Goal: Check status: Check status

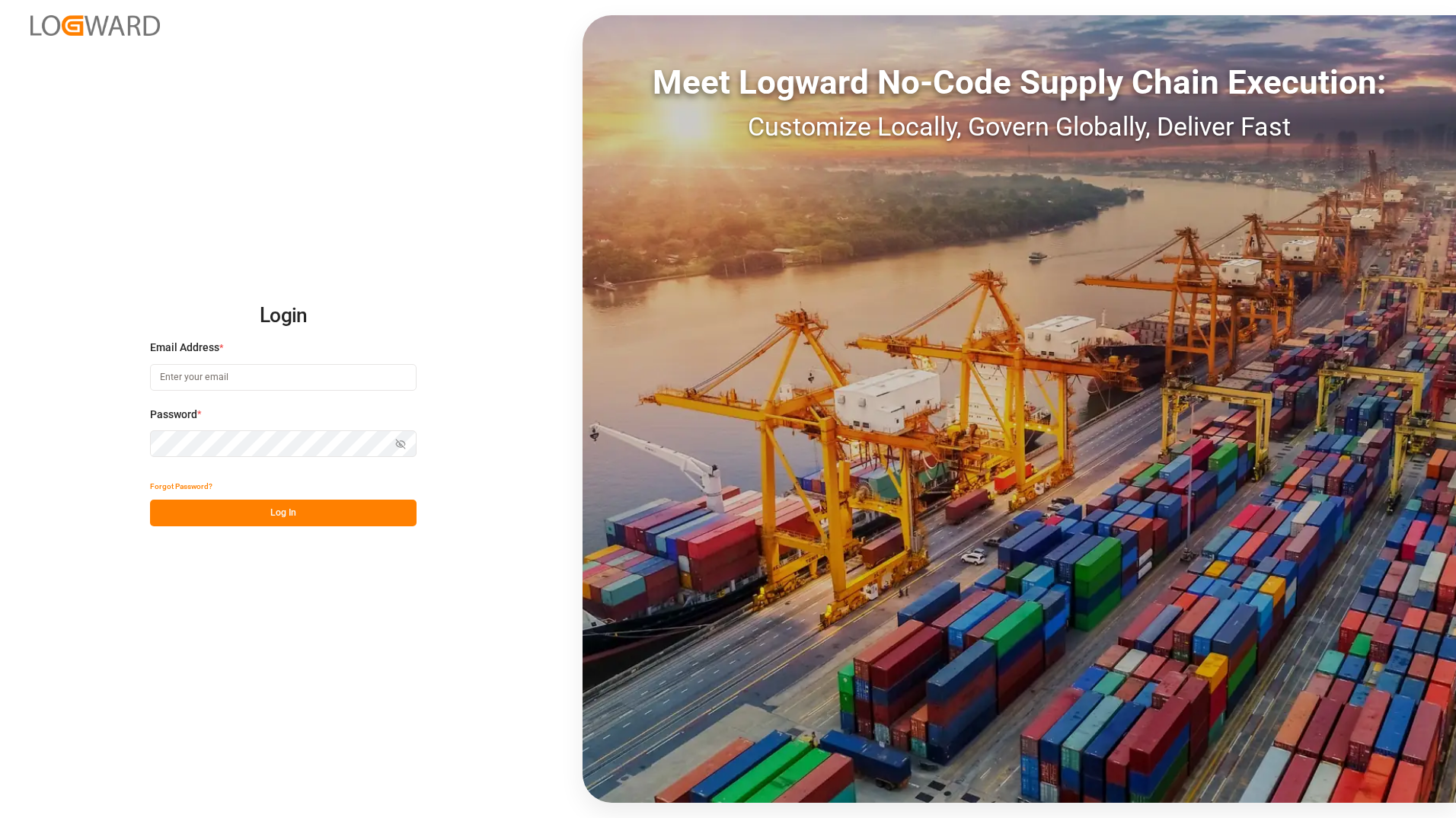
type input "ida.timmen@melitta.de"
click at [296, 517] on button "Log In" at bounding box center [283, 513] width 266 height 27
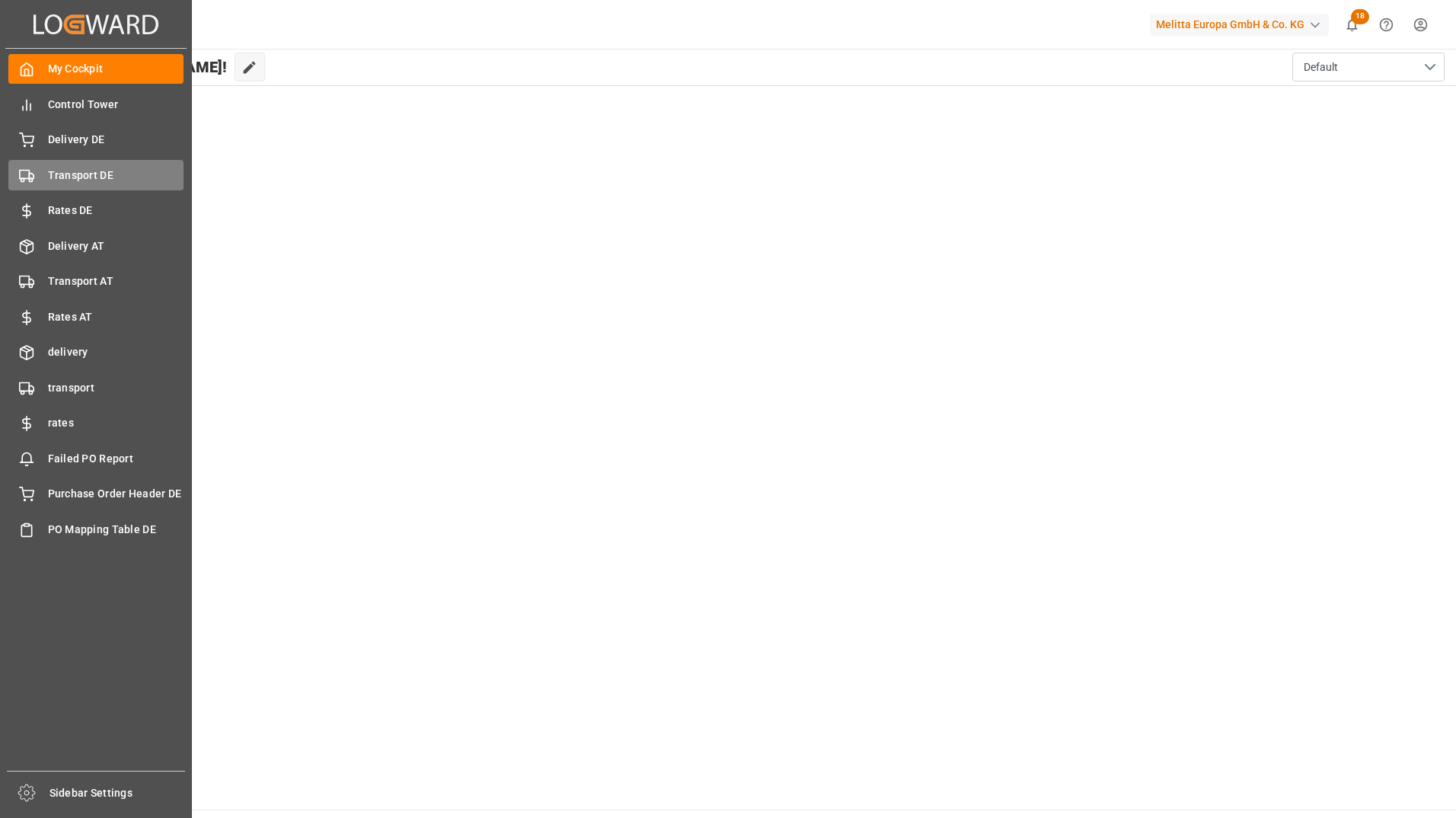
click at [62, 176] on span "Transport DE" at bounding box center [116, 175] width 137 height 16
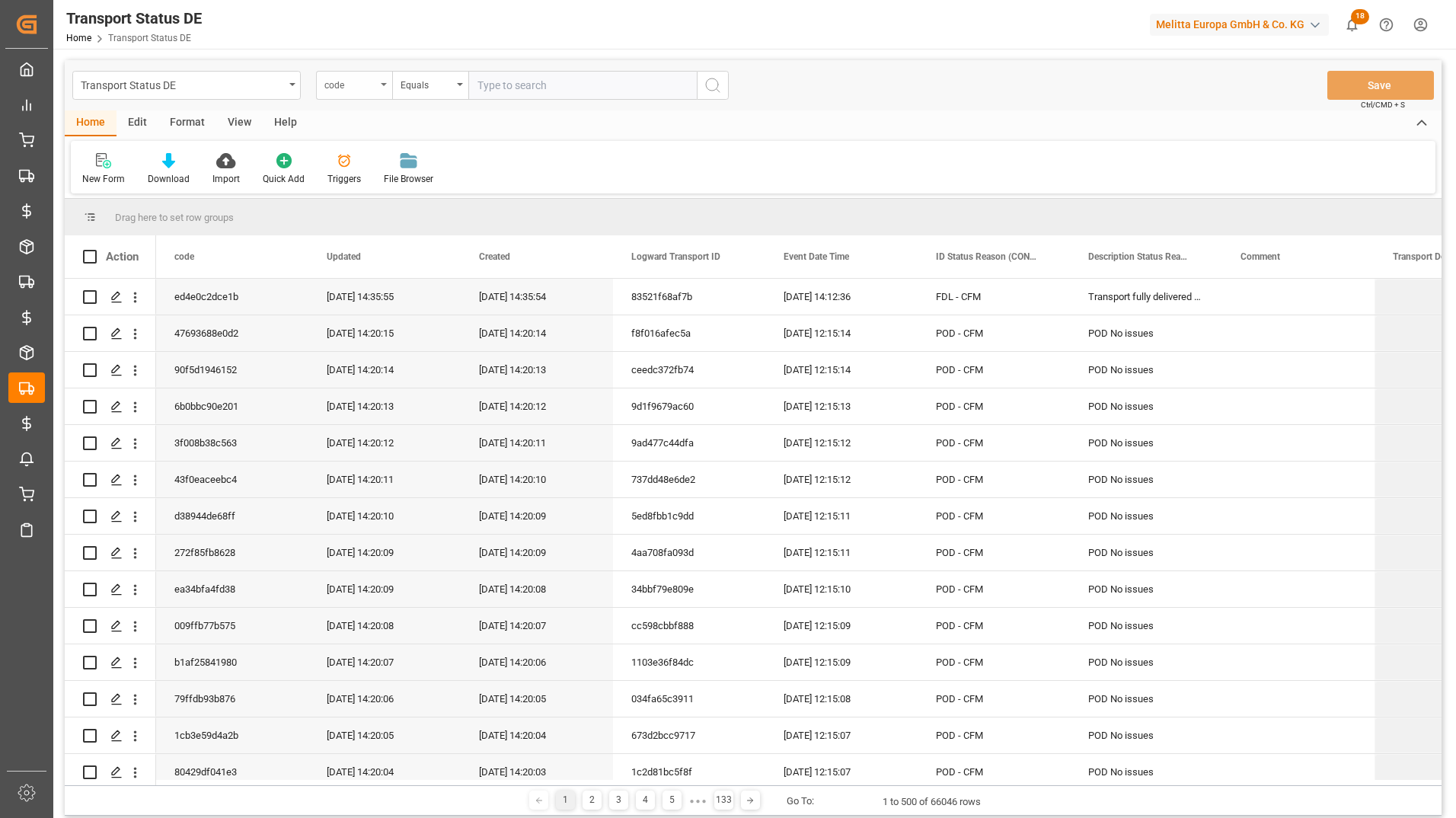
click at [377, 86] on div "code" at bounding box center [353, 85] width 76 height 29
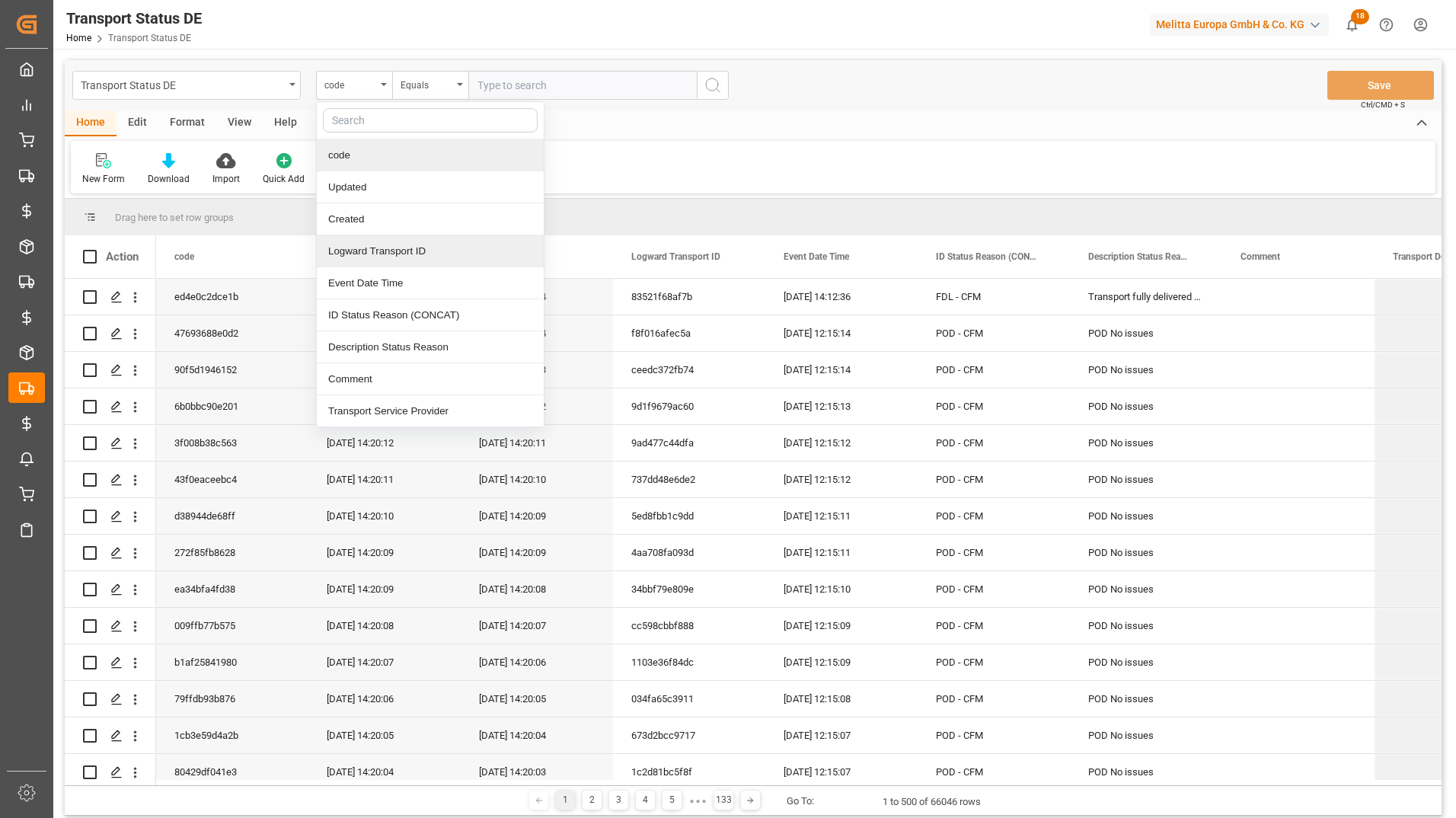
click at [395, 241] on div "Logward Transport ID" at bounding box center [430, 252] width 227 height 32
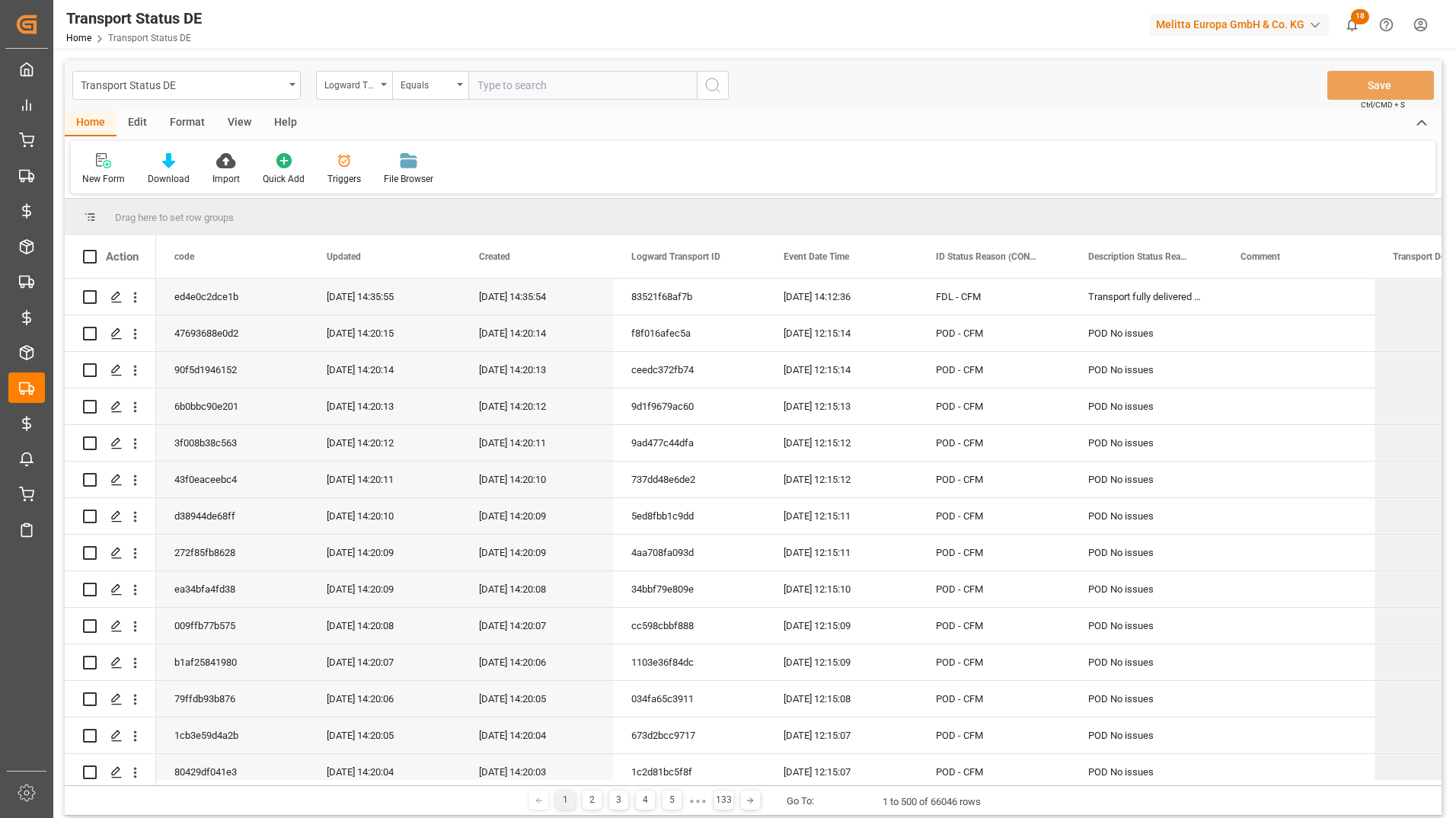
click at [529, 88] on input "text" at bounding box center [583, 85] width 228 height 29
paste input "db9ff274eef8"
type input "db9ff274eef8"
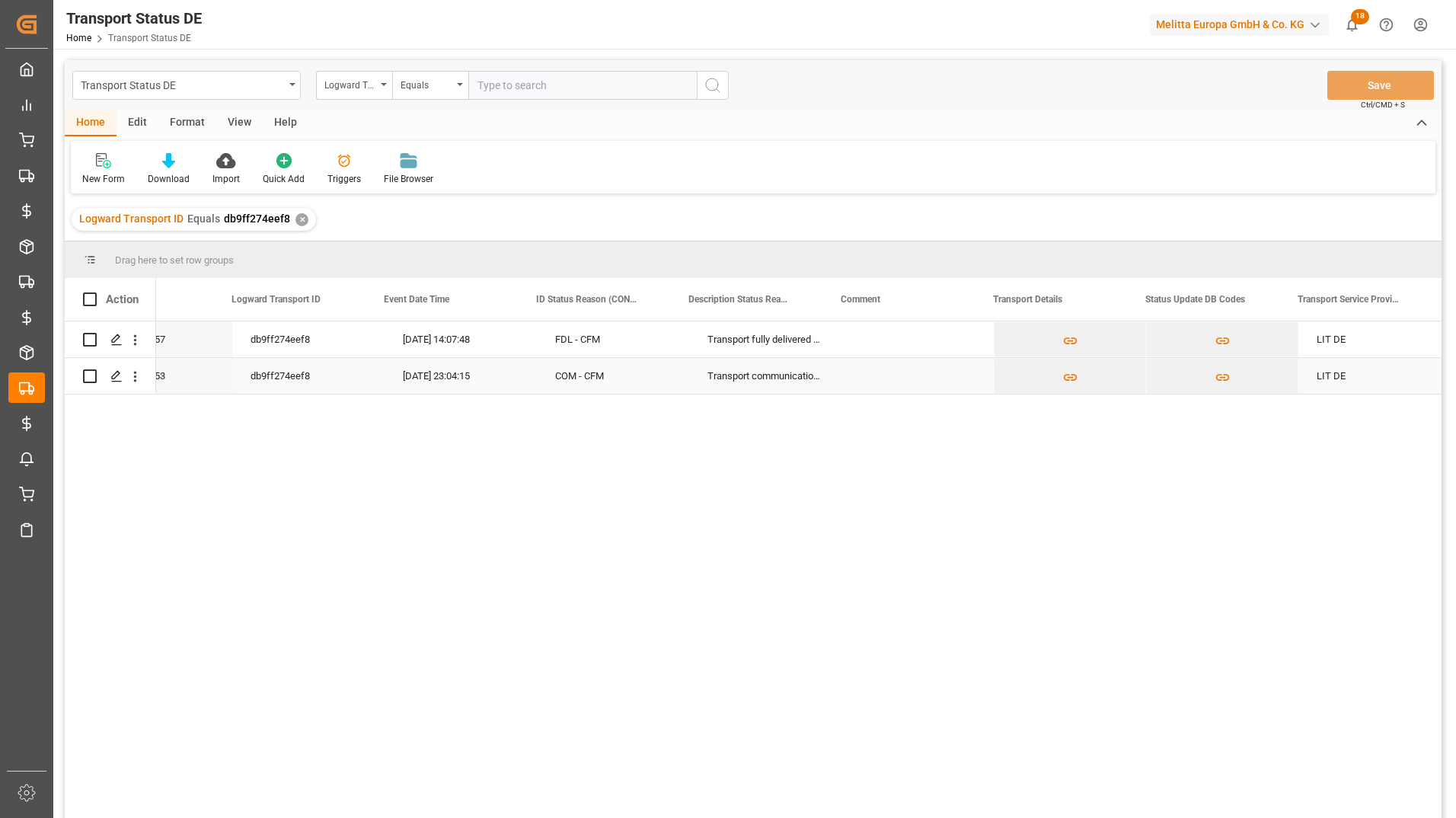
scroll to position [0, 390]
click at [120, 346] on div "Press SPACE to select this row." at bounding box center [115, 339] width 22 height 28
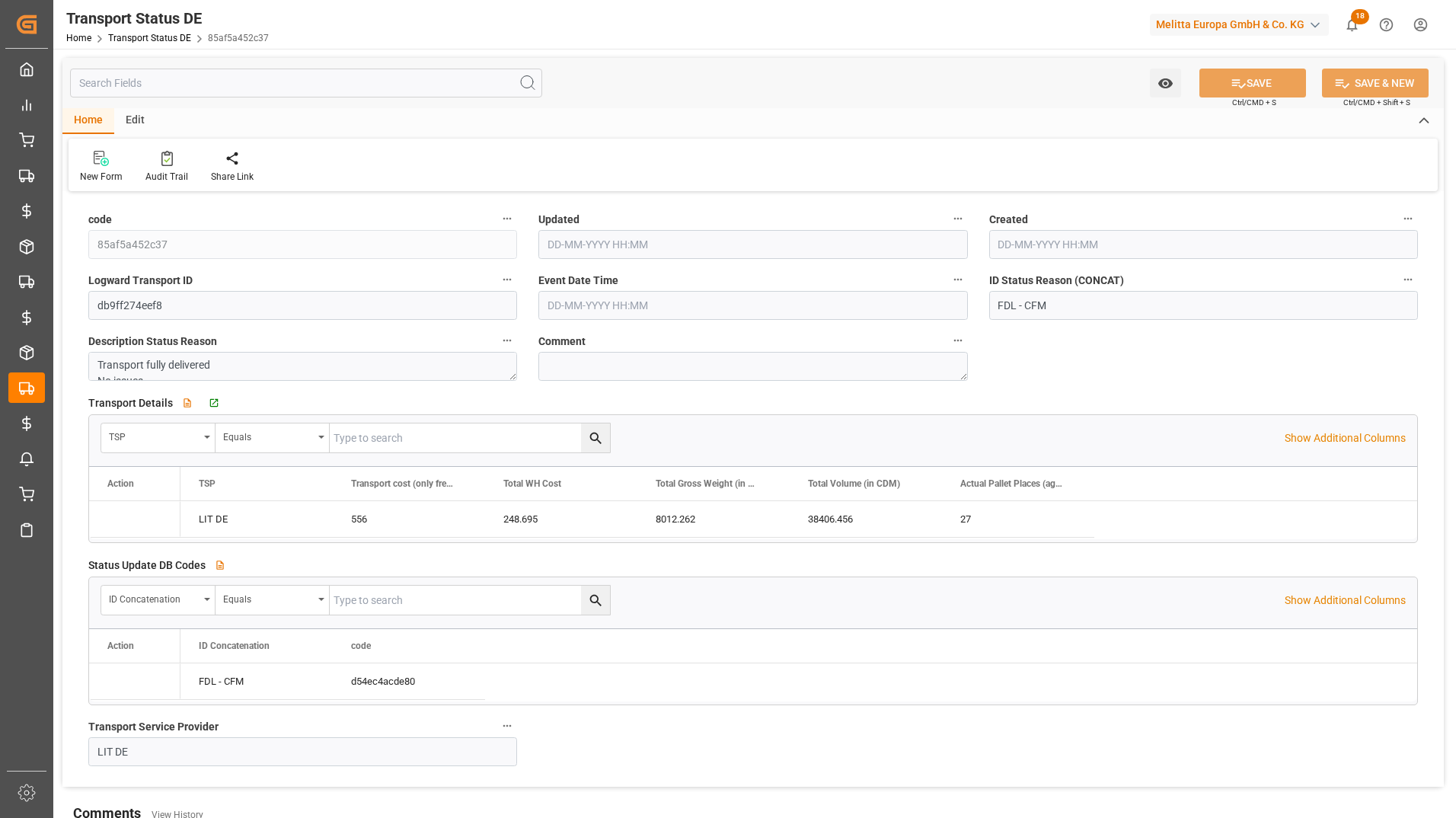
type input "26-08-2025 14:12"
type input "26-08-2025 14:07"
click at [166, 171] on div "Audit Trail" at bounding box center [166, 176] width 42 height 13
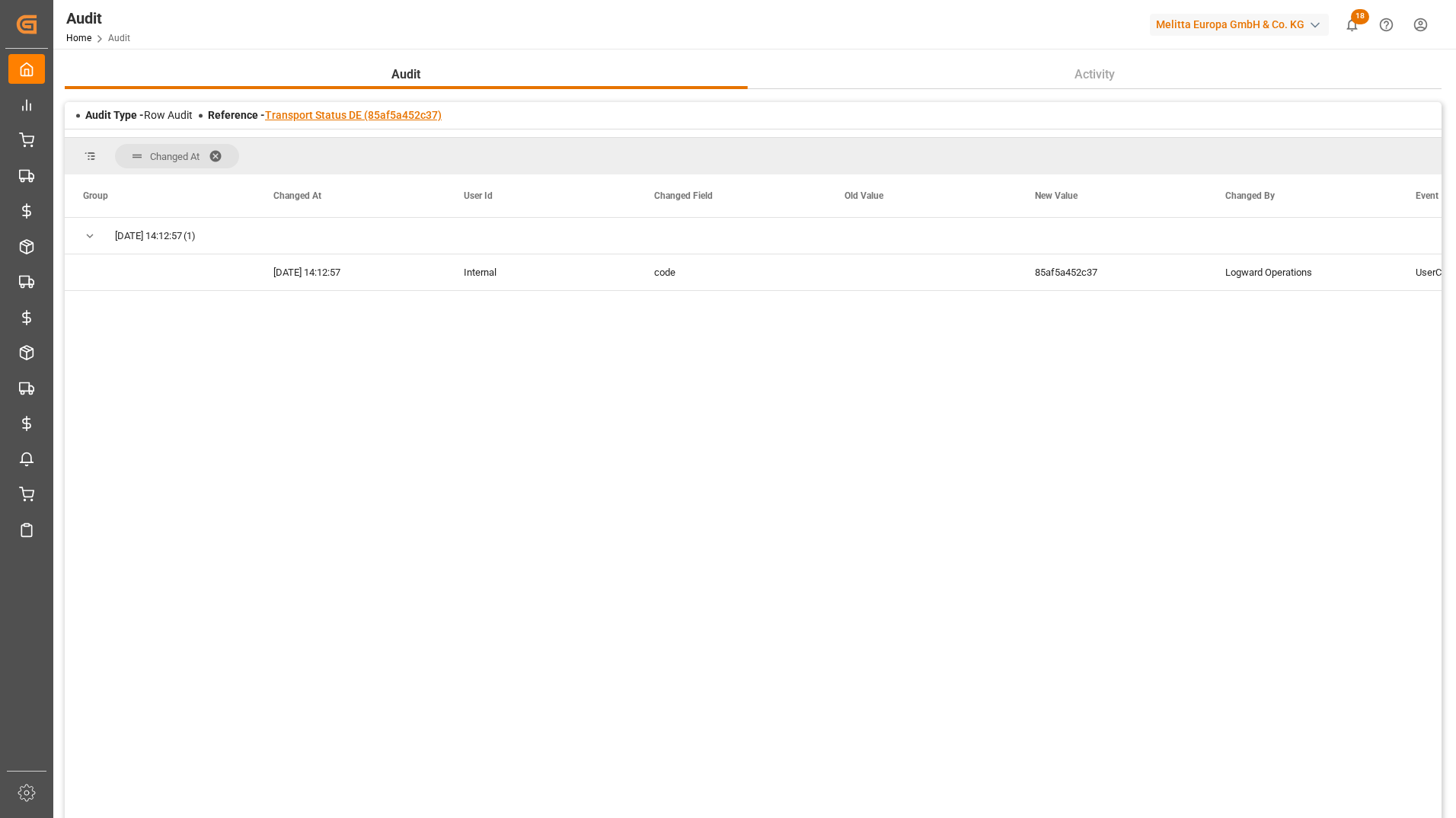
click at [319, 120] on link "Transport Status DE (85af5a452c37)" at bounding box center [353, 115] width 176 height 13
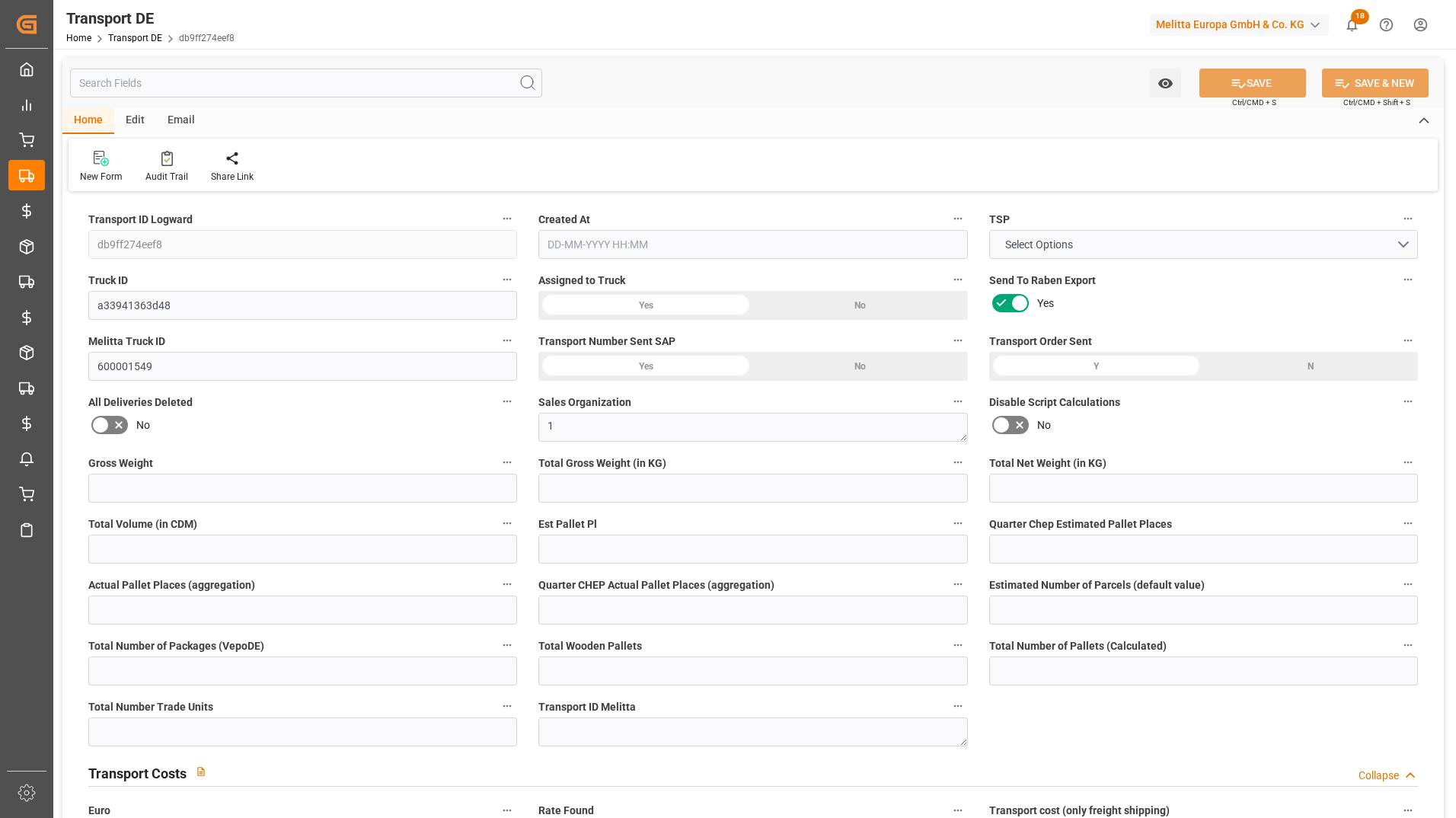
type input "9194"
type input "8012.262"
type input "6481.664"
type input "38406.456"
type input "28"
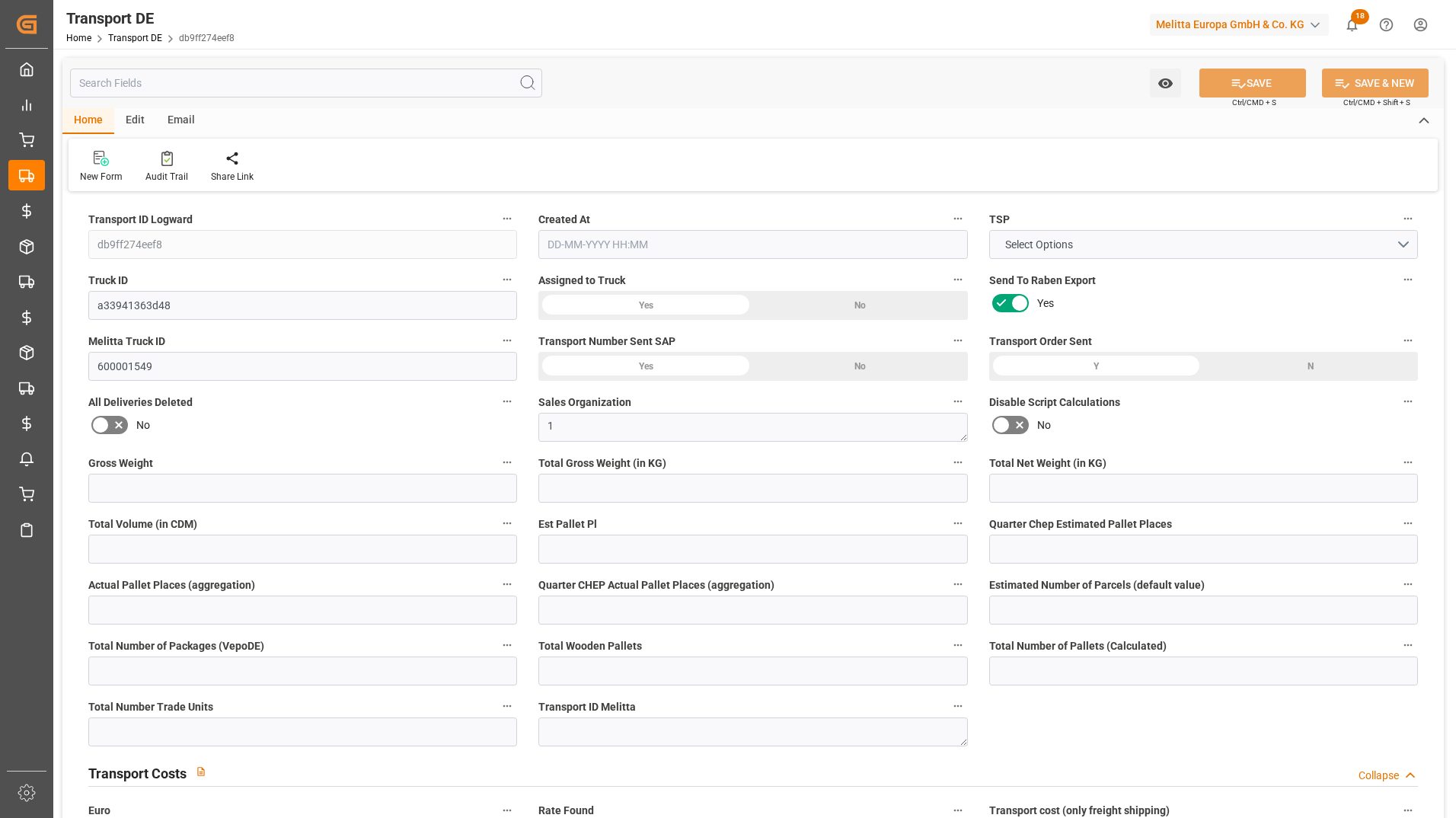
type input "0"
type input "27"
type input "0"
type input "1"
type input "46"
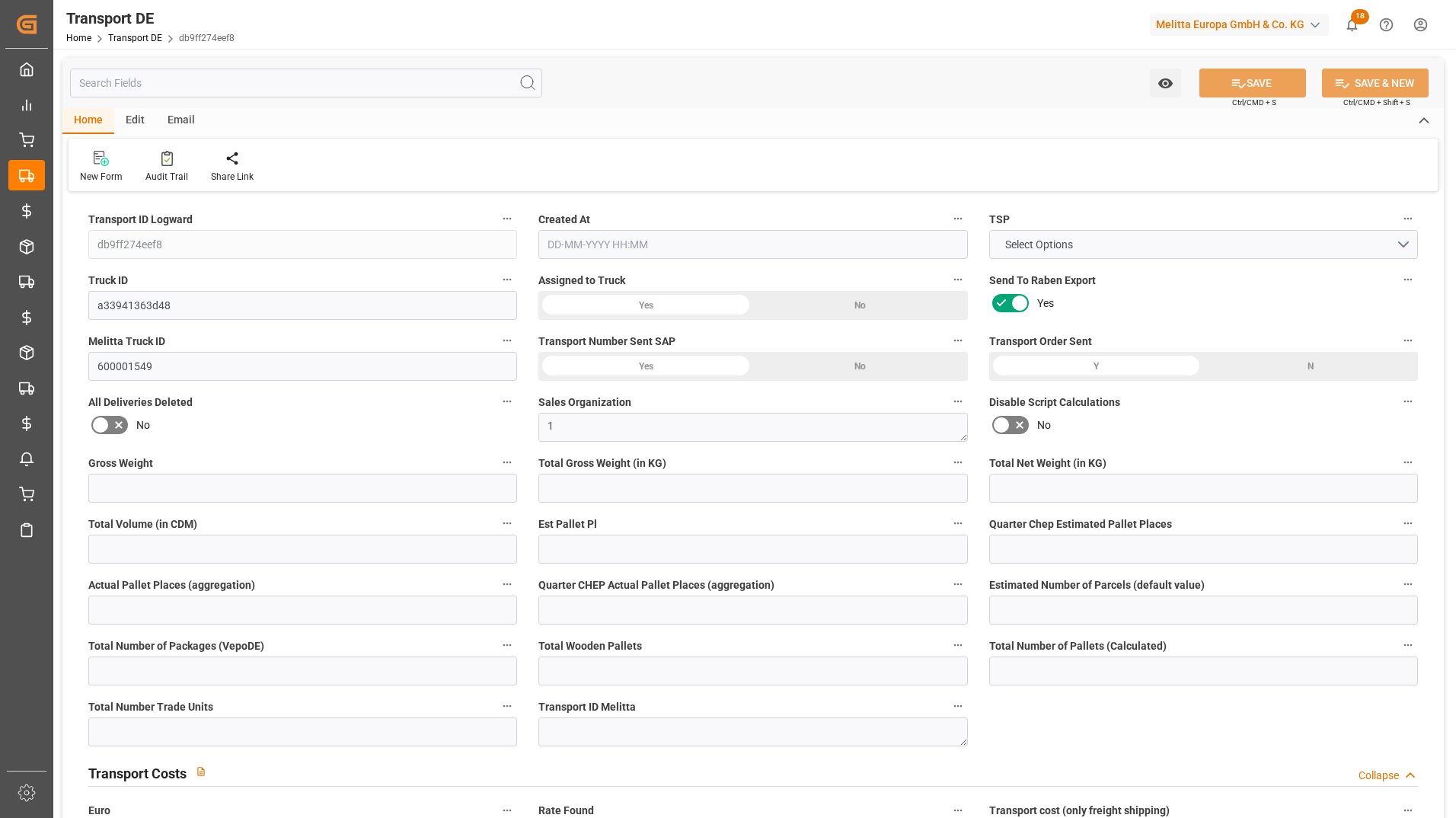
type input "45"
type input "43"
type input "162"
type input "0"
type input "556"
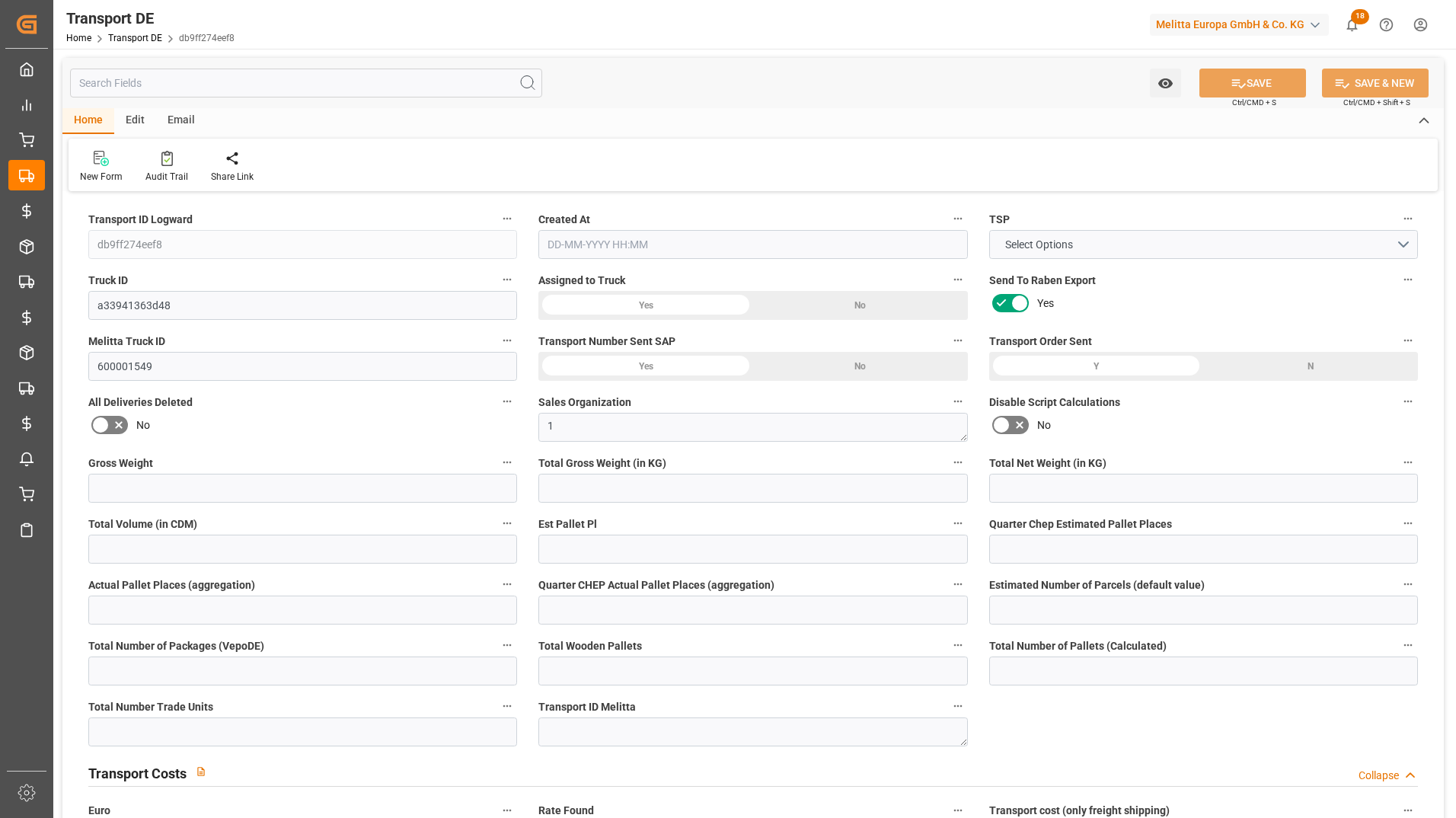
type input "248.695"
type input "556"
type input "550.7736"
type input "39"
type input "44"
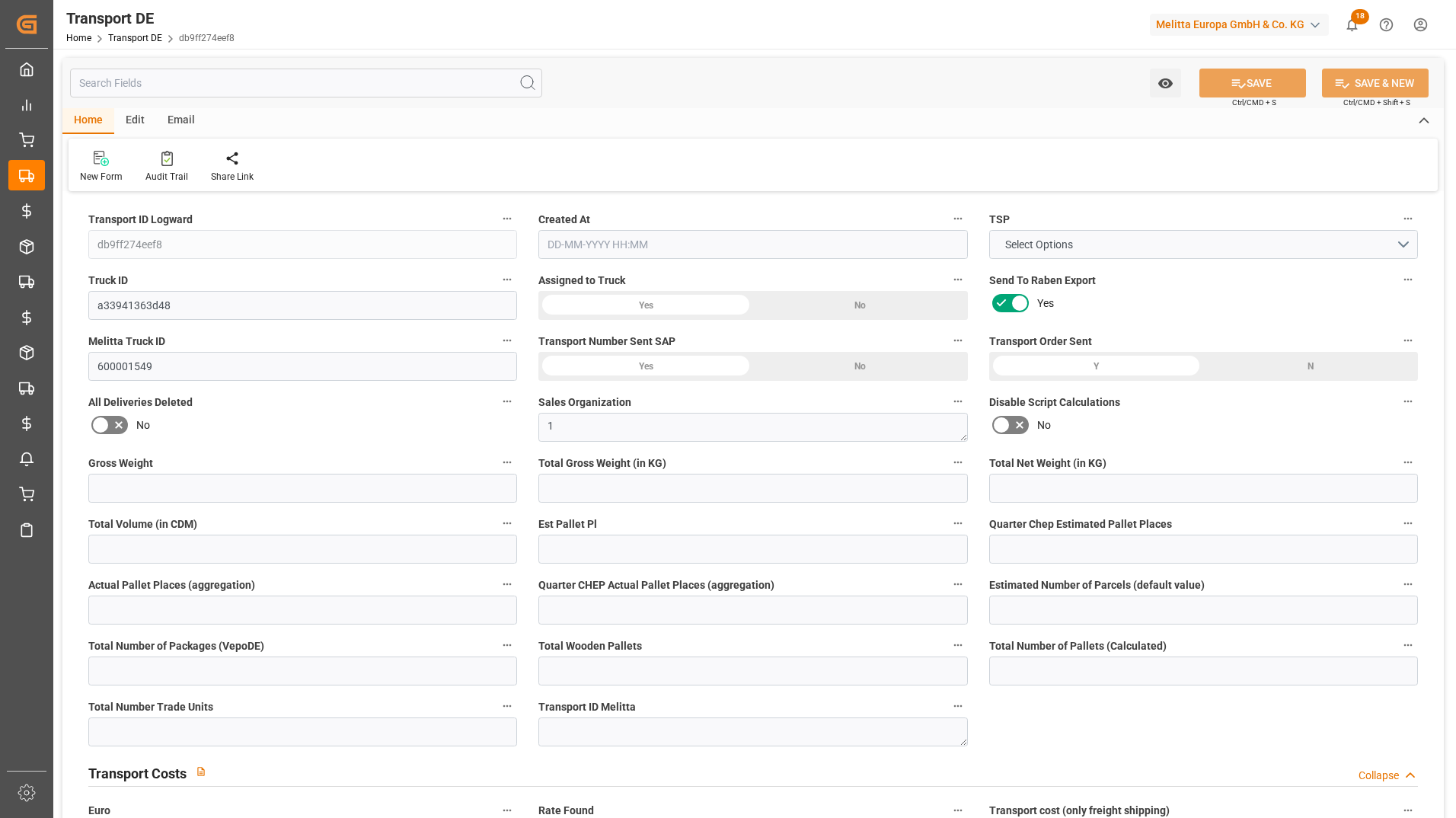
type input "2"
type input "0"
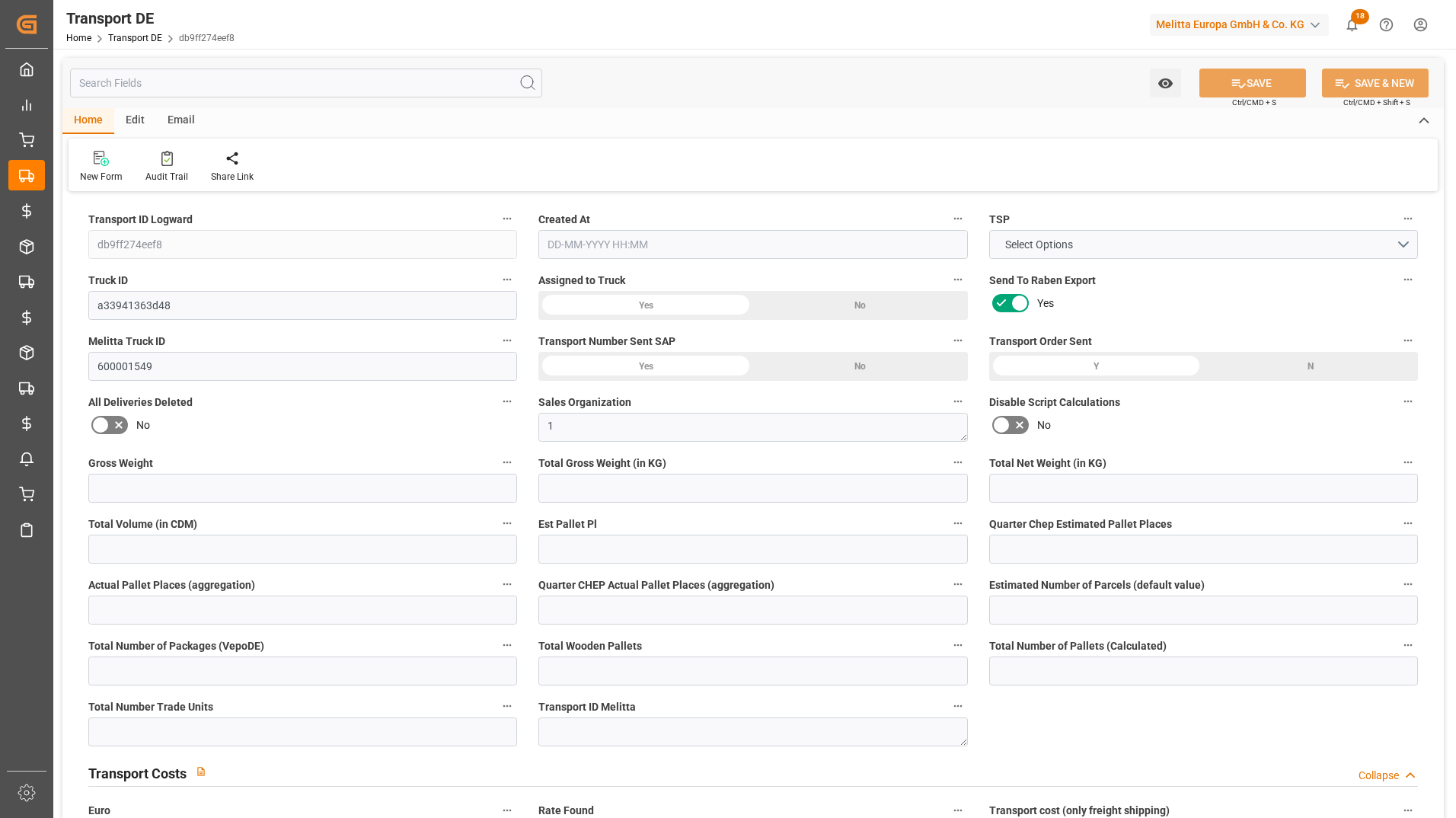
type input "0"
type input "-5.2264"
type input "0"
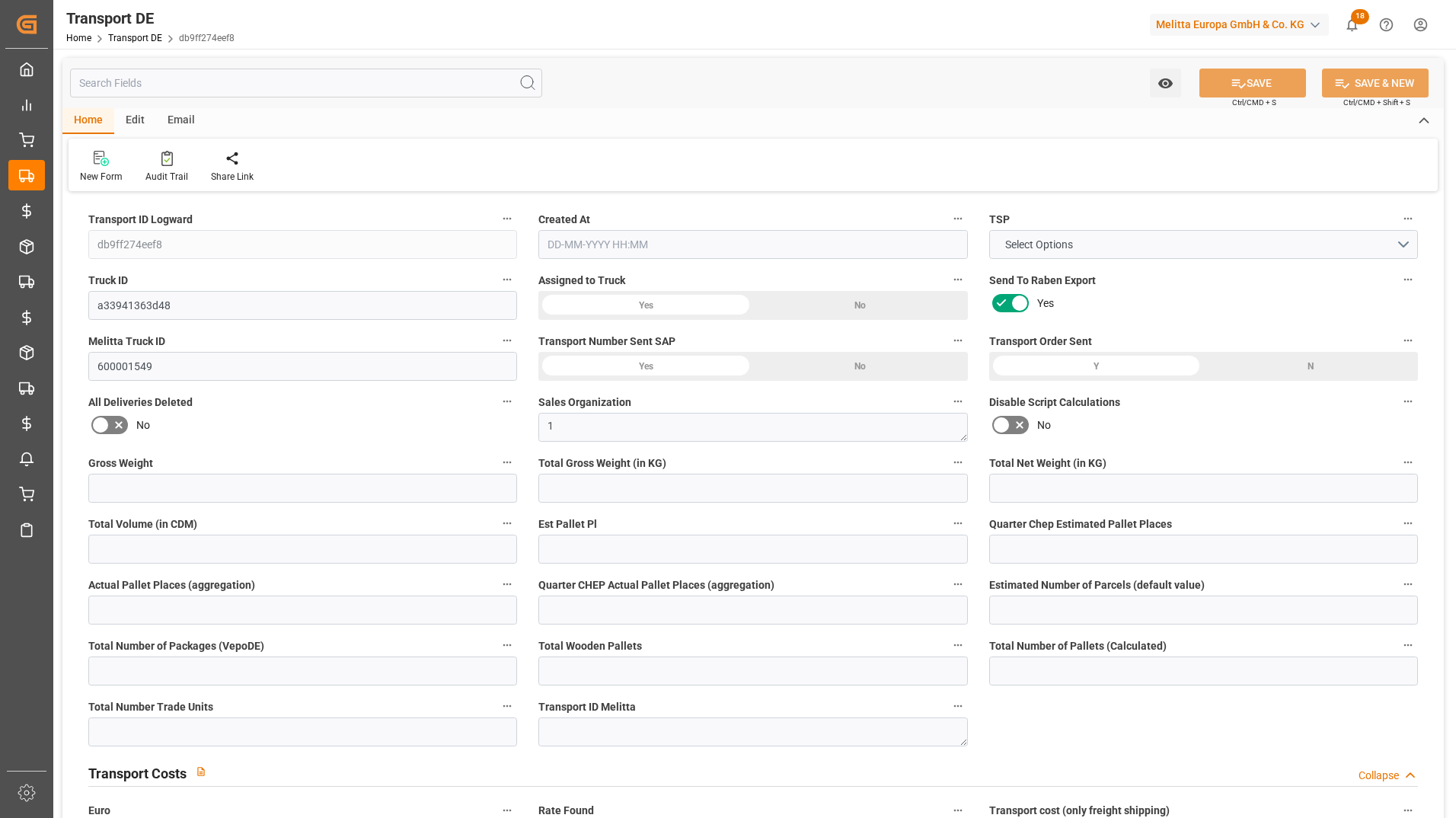
type input "0"
type input "8012.262"
type input "21"
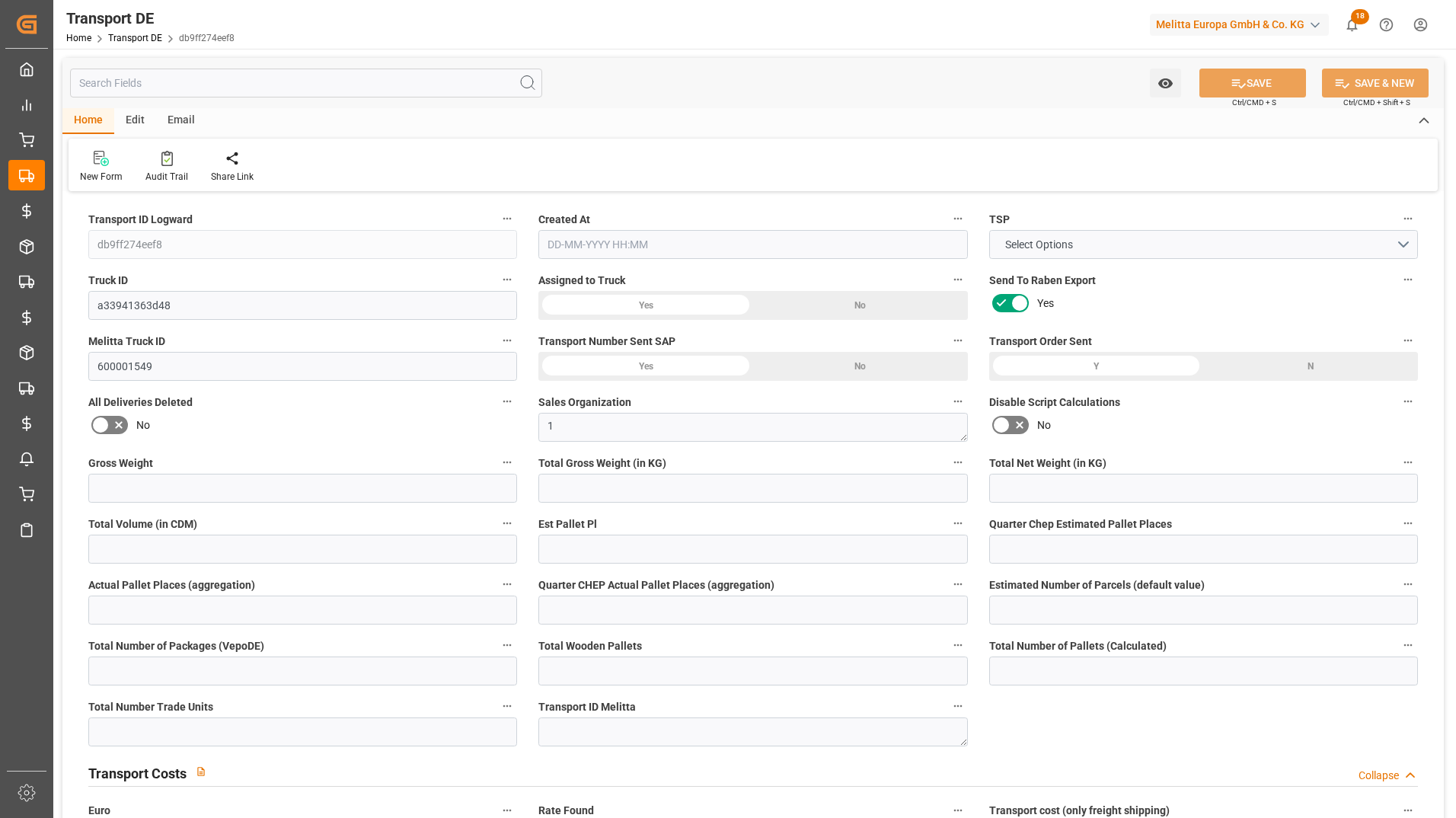
type input "100"
type input "0"
type input "27"
type input "17"
type input "0"
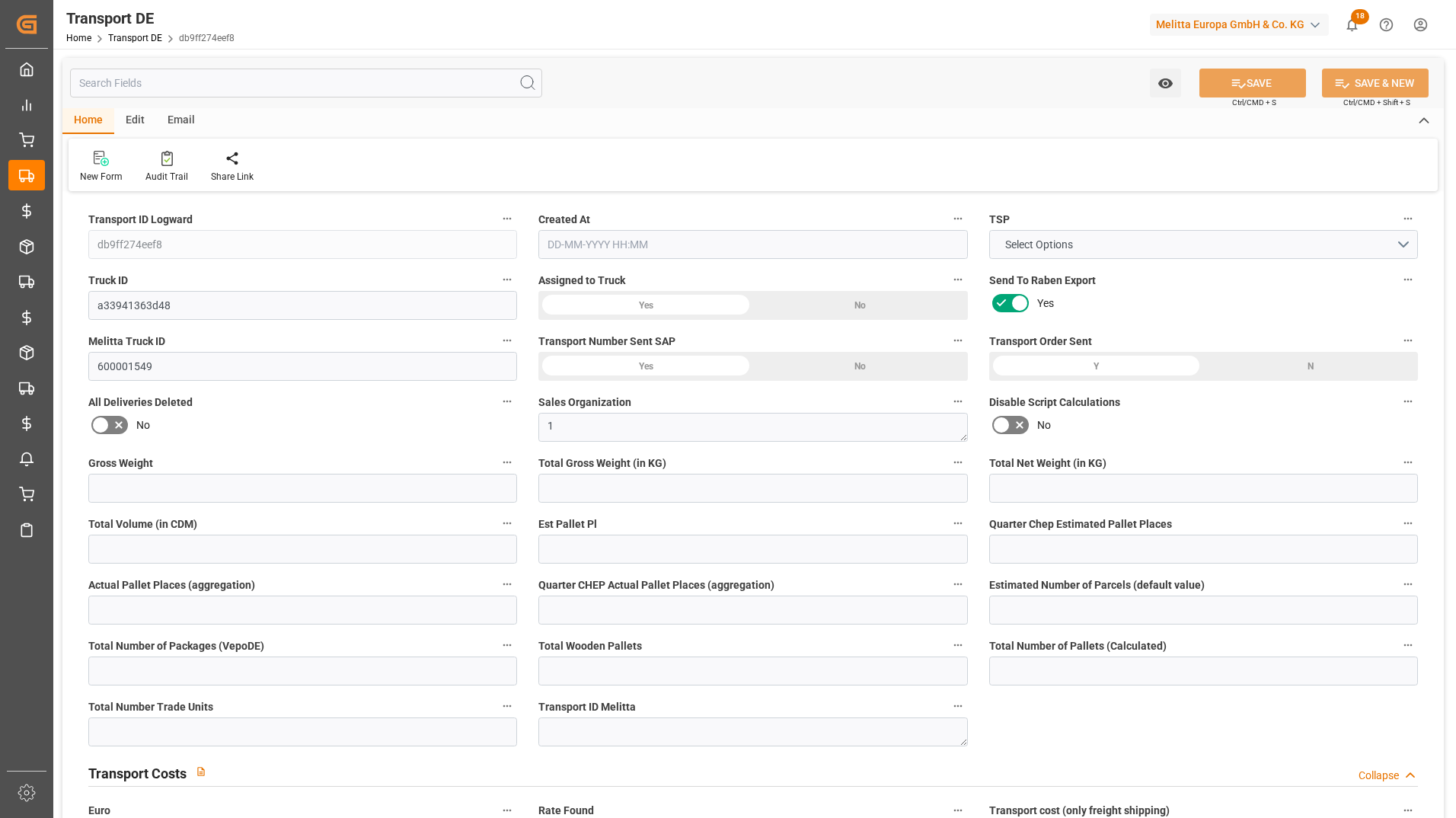
type input "0"
type input "1"
type input "0"
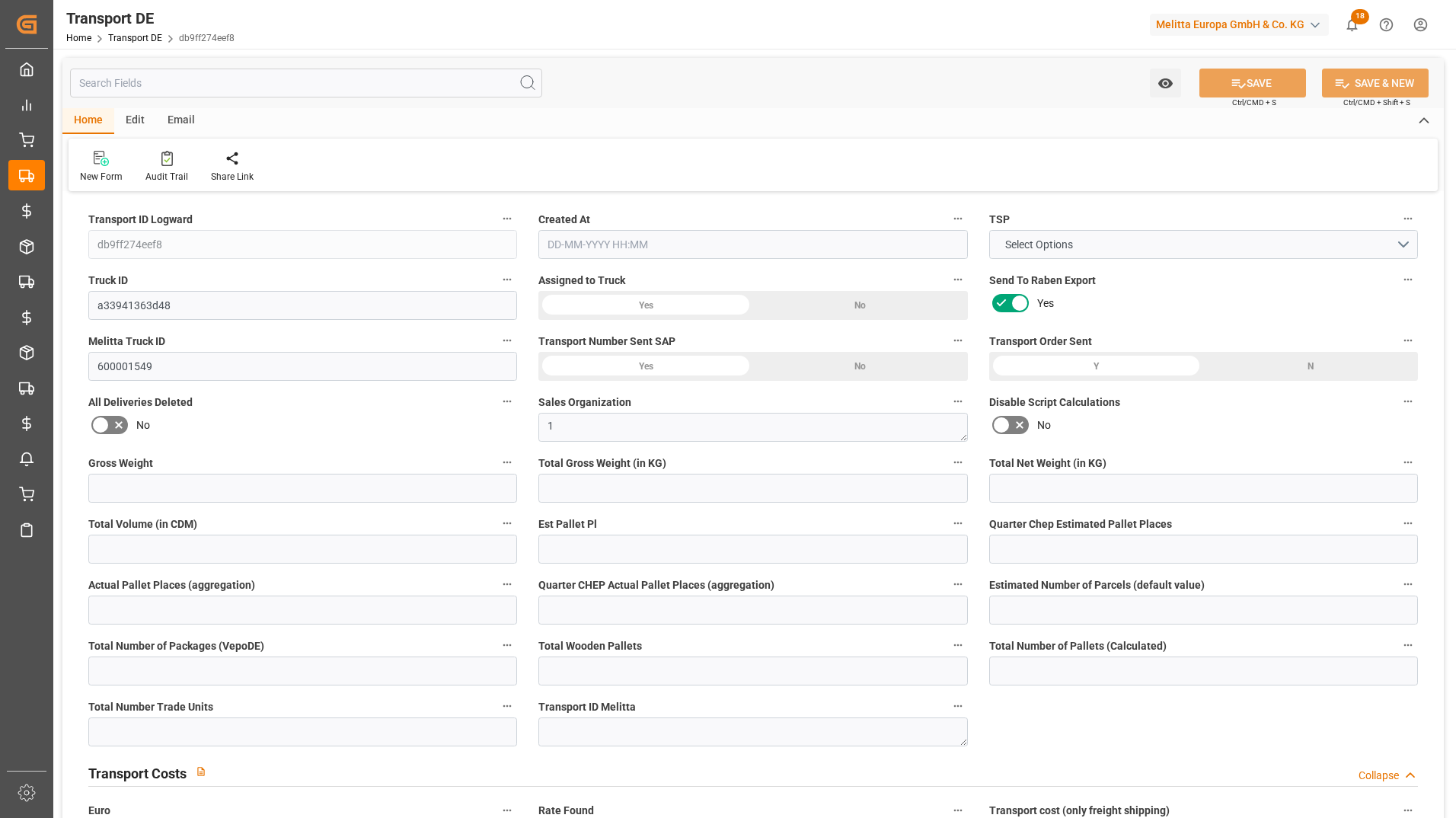
type input "3946"
type input "799.4686"
type input "550.7736"
type input "06-08-2025 23:01"
type input "12-08-2025"
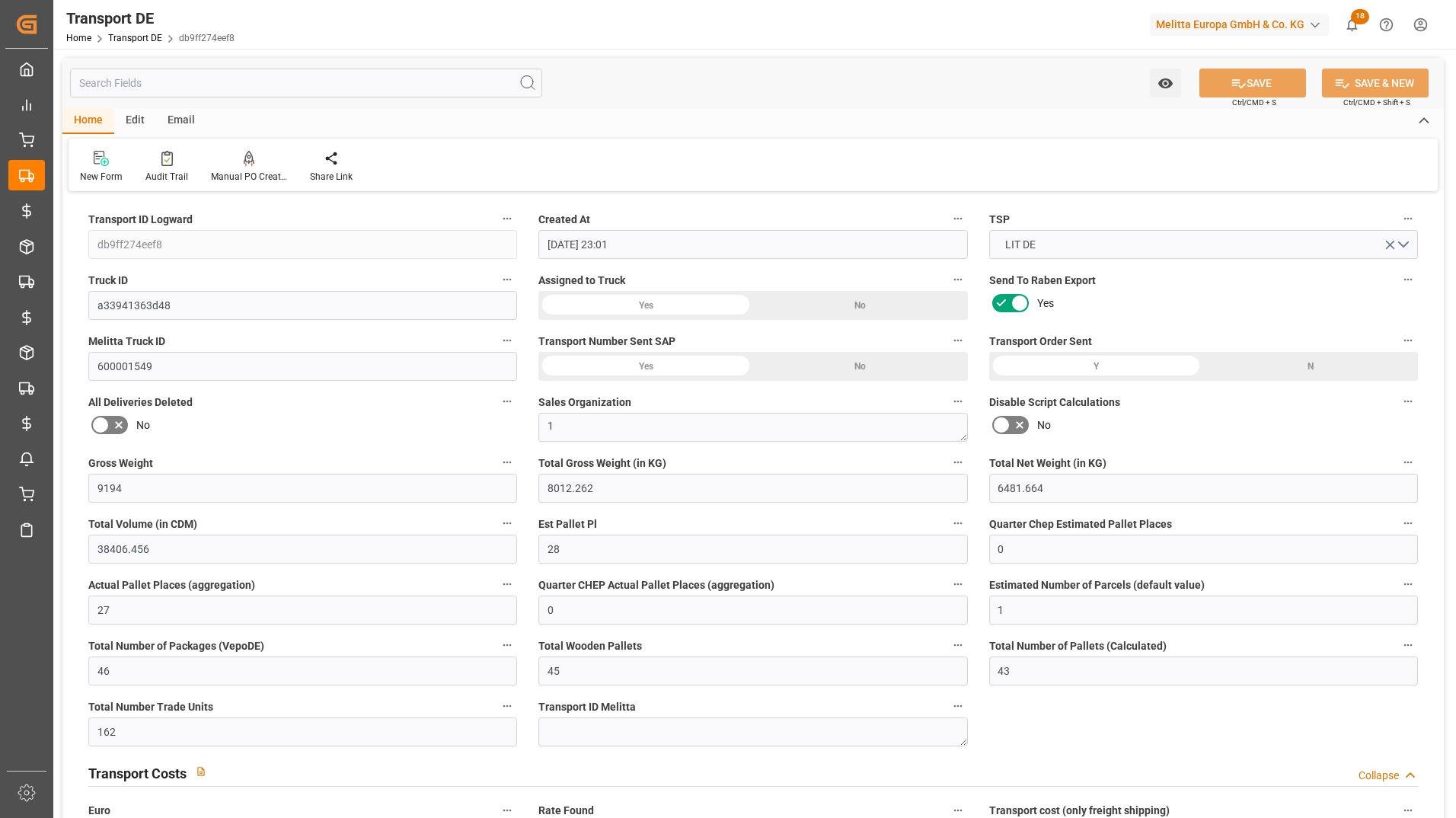
type input "13-08-2025"
type input "14-08-2025"
type input "26-08-2025"
click at [174, 97] on input "text" at bounding box center [306, 83] width 472 height 29
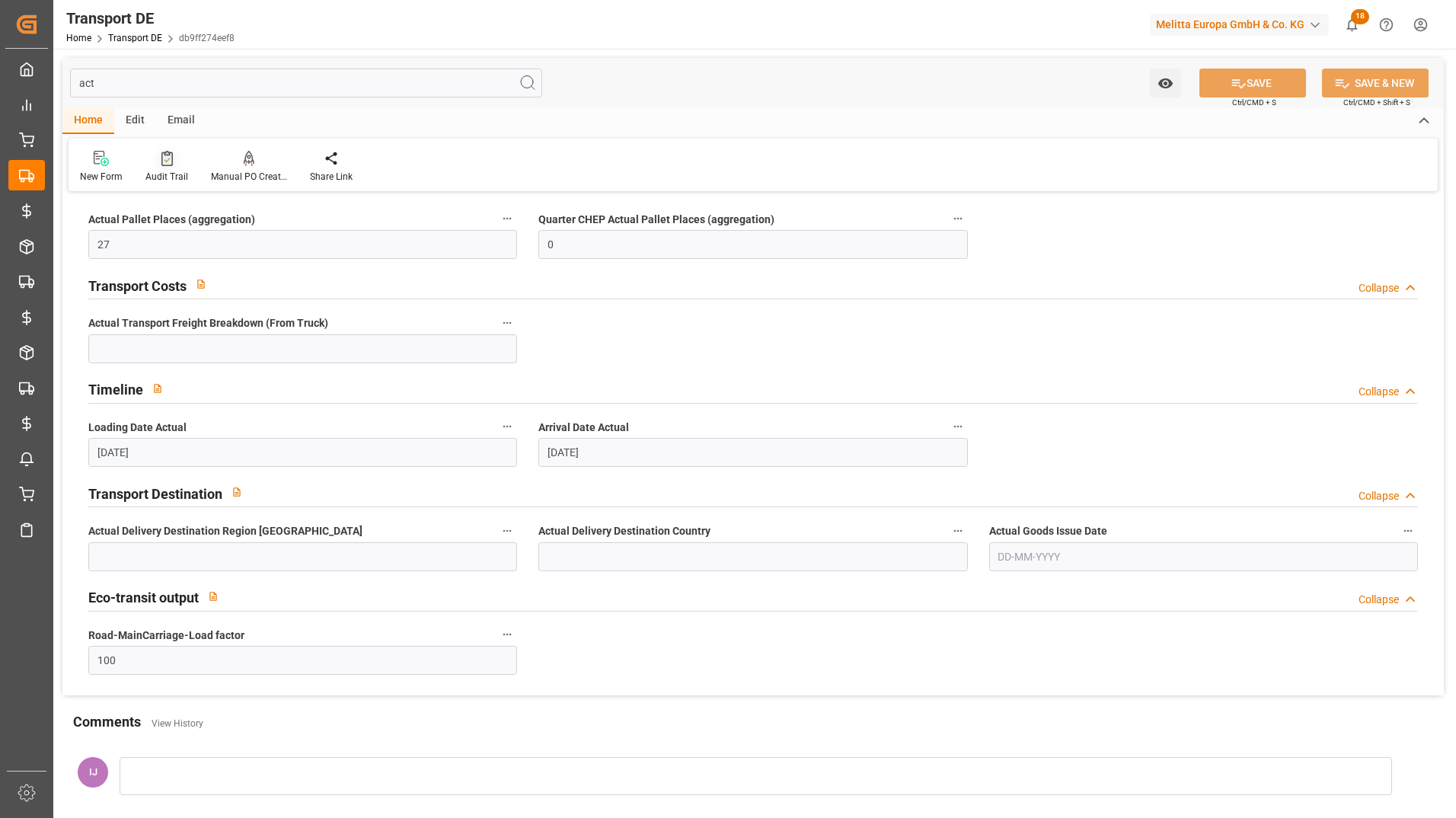
type input "act"
click at [164, 162] on icon at bounding box center [166, 160] width 6 height 5
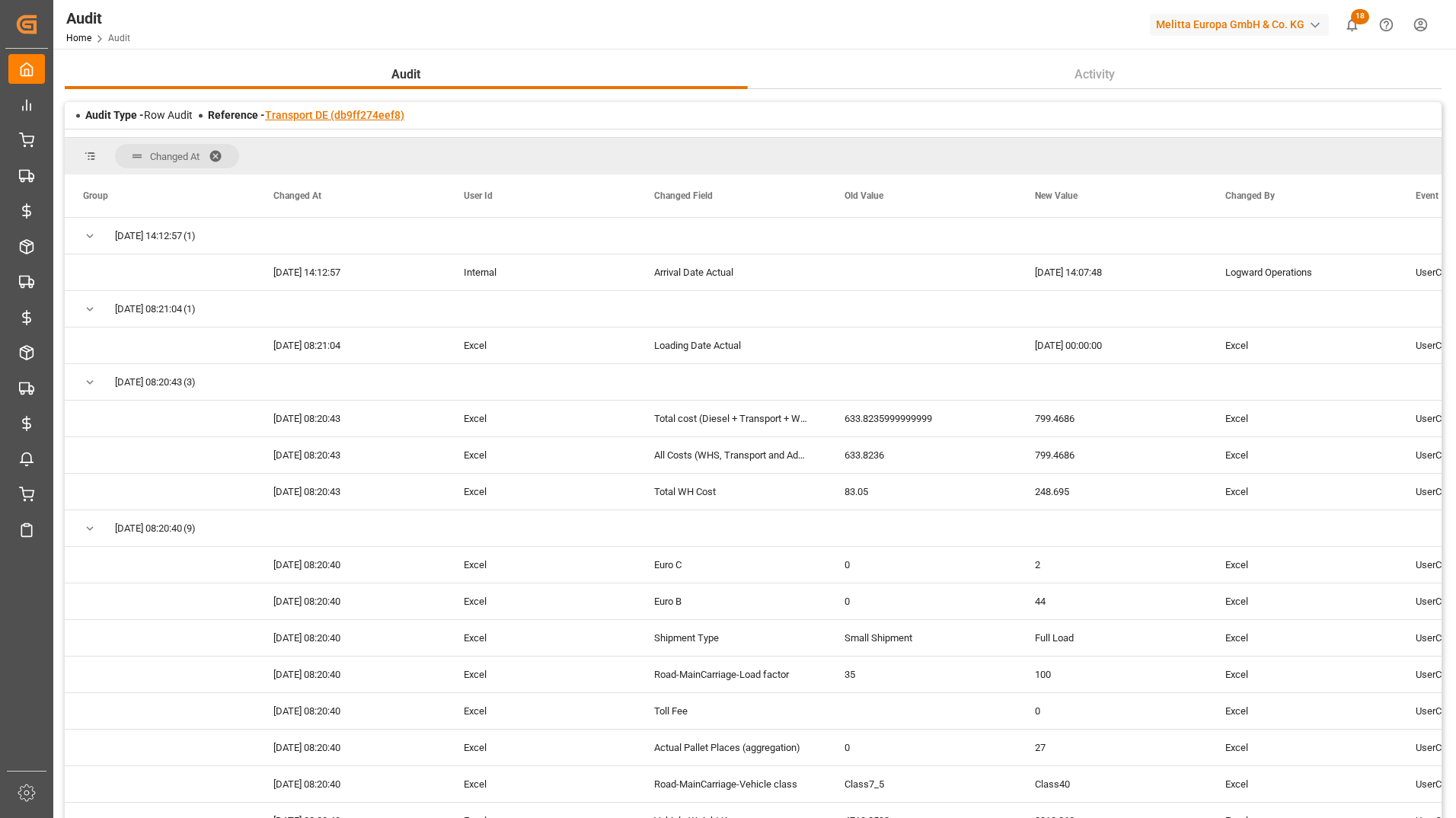
click at [301, 112] on link "Transport DE (db9ff274eef8)" at bounding box center [335, 115] width 139 height 13
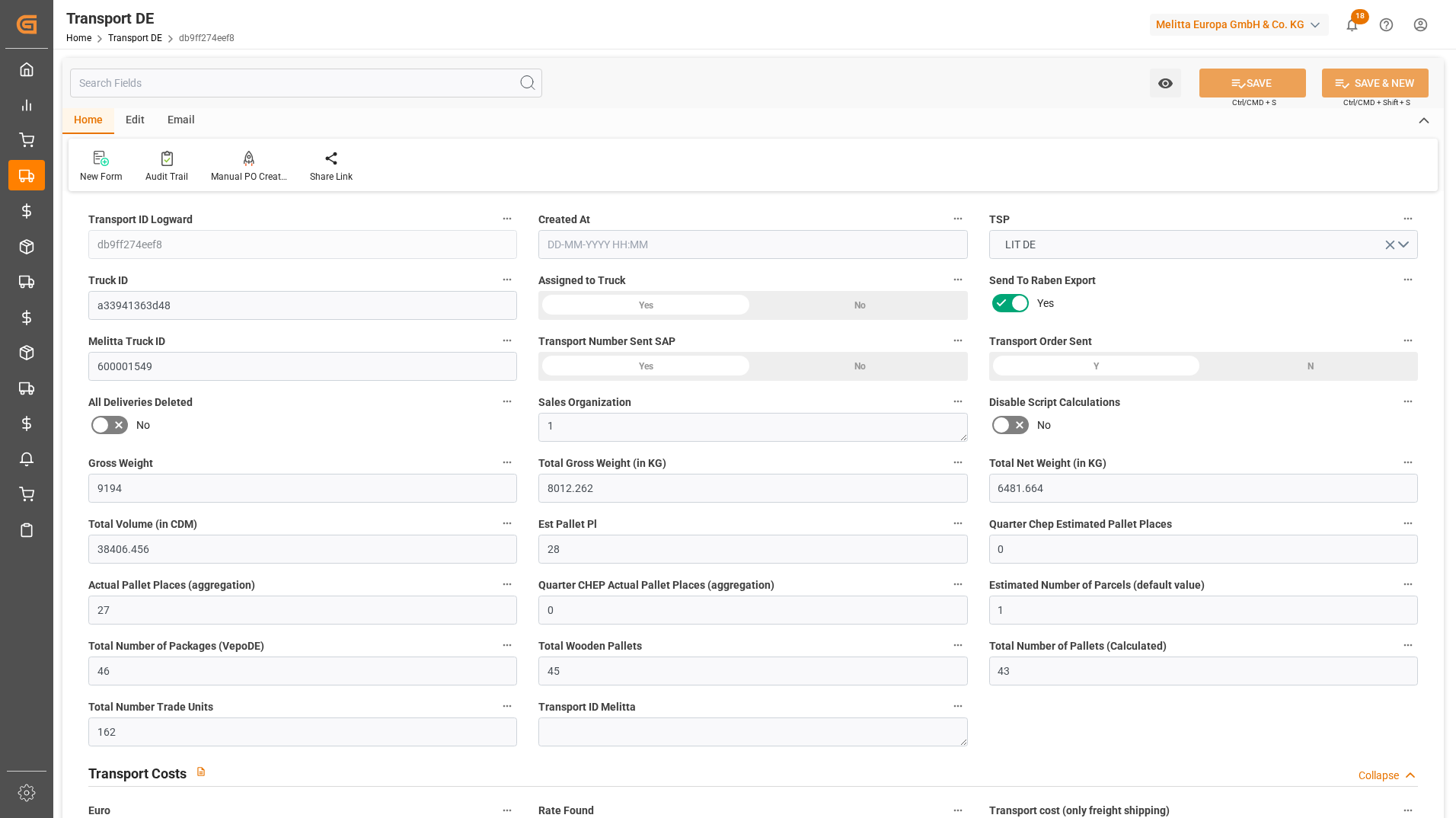
type input "9194"
type input "8012.262"
type input "6481.664"
type input "38406.456"
type input "28"
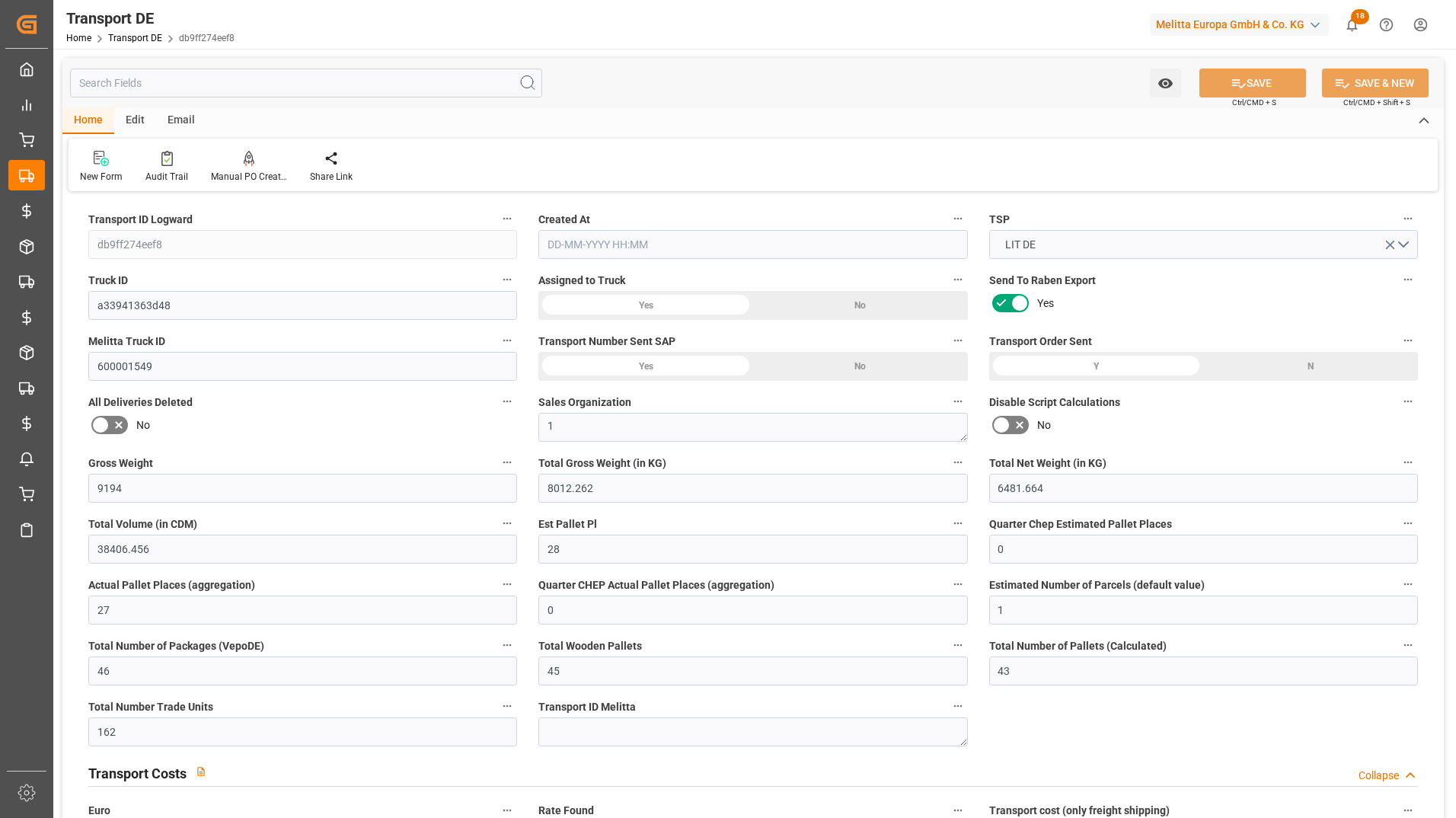
type input "0"
type input "27"
type input "0"
type input "1"
type input "46"
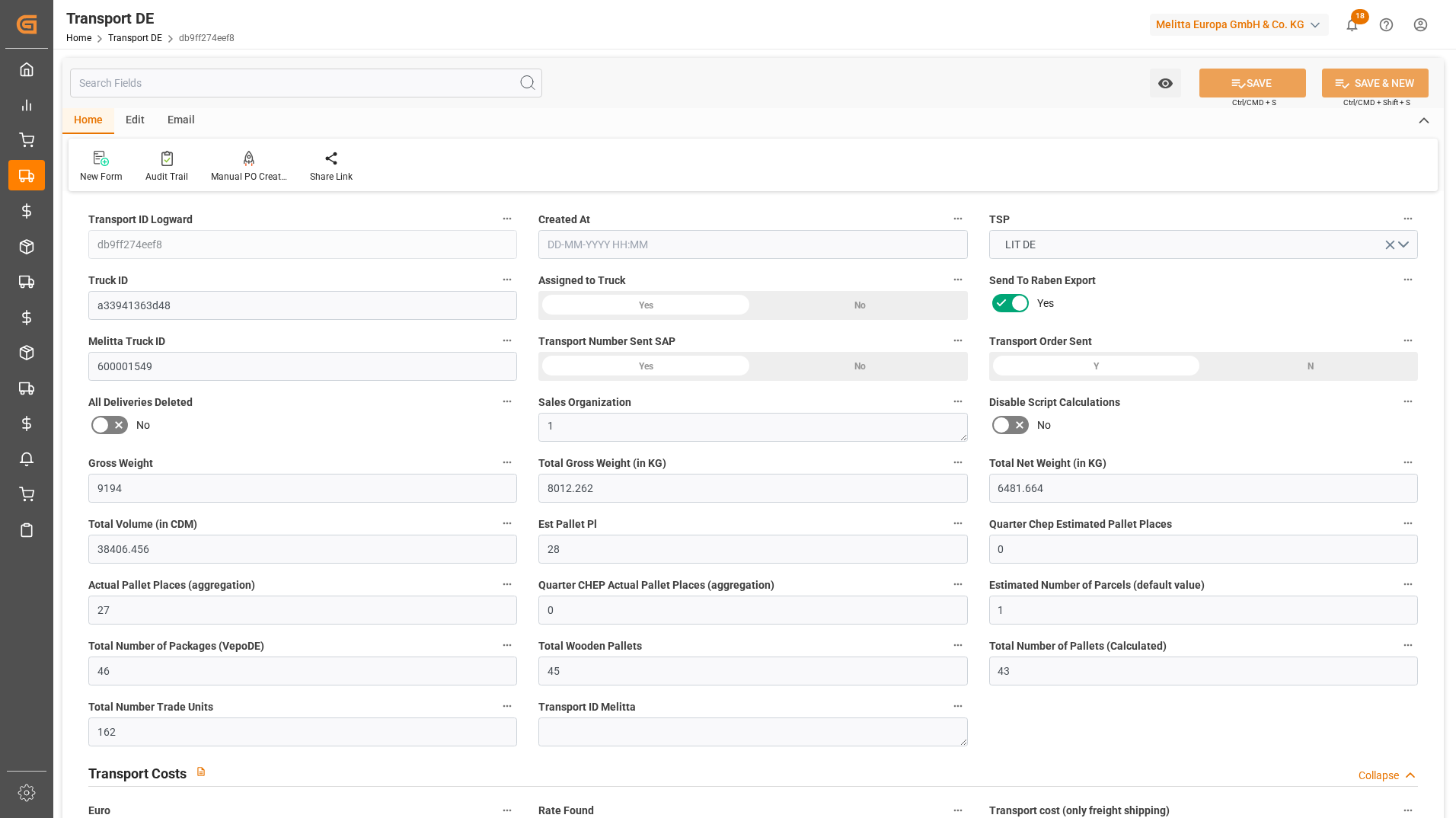
type input "45"
type input "43"
type input "162"
type input "0"
type input "556"
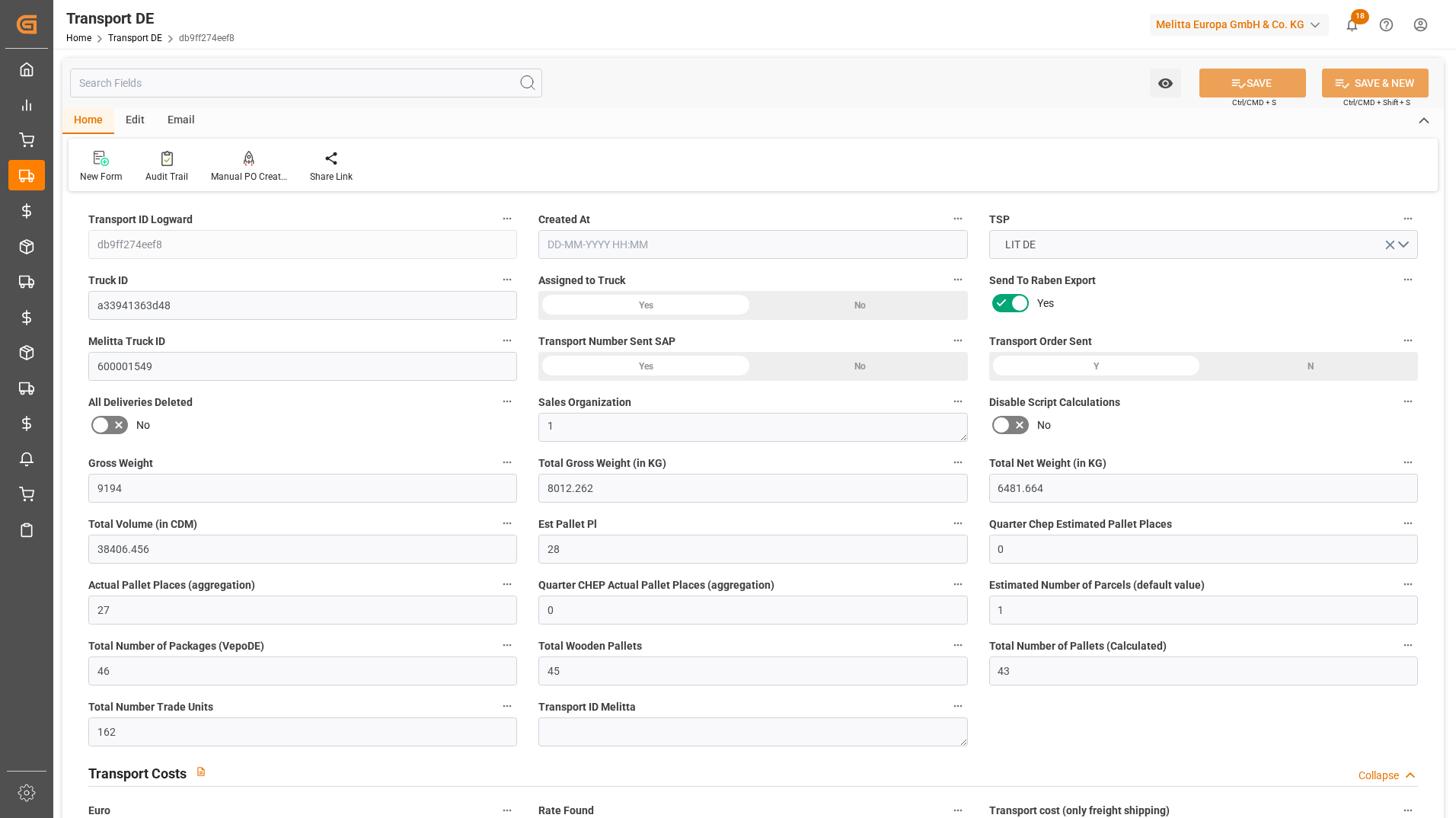
type input "248.695"
type input "556"
type input "550.7736"
type input "39"
type input "44"
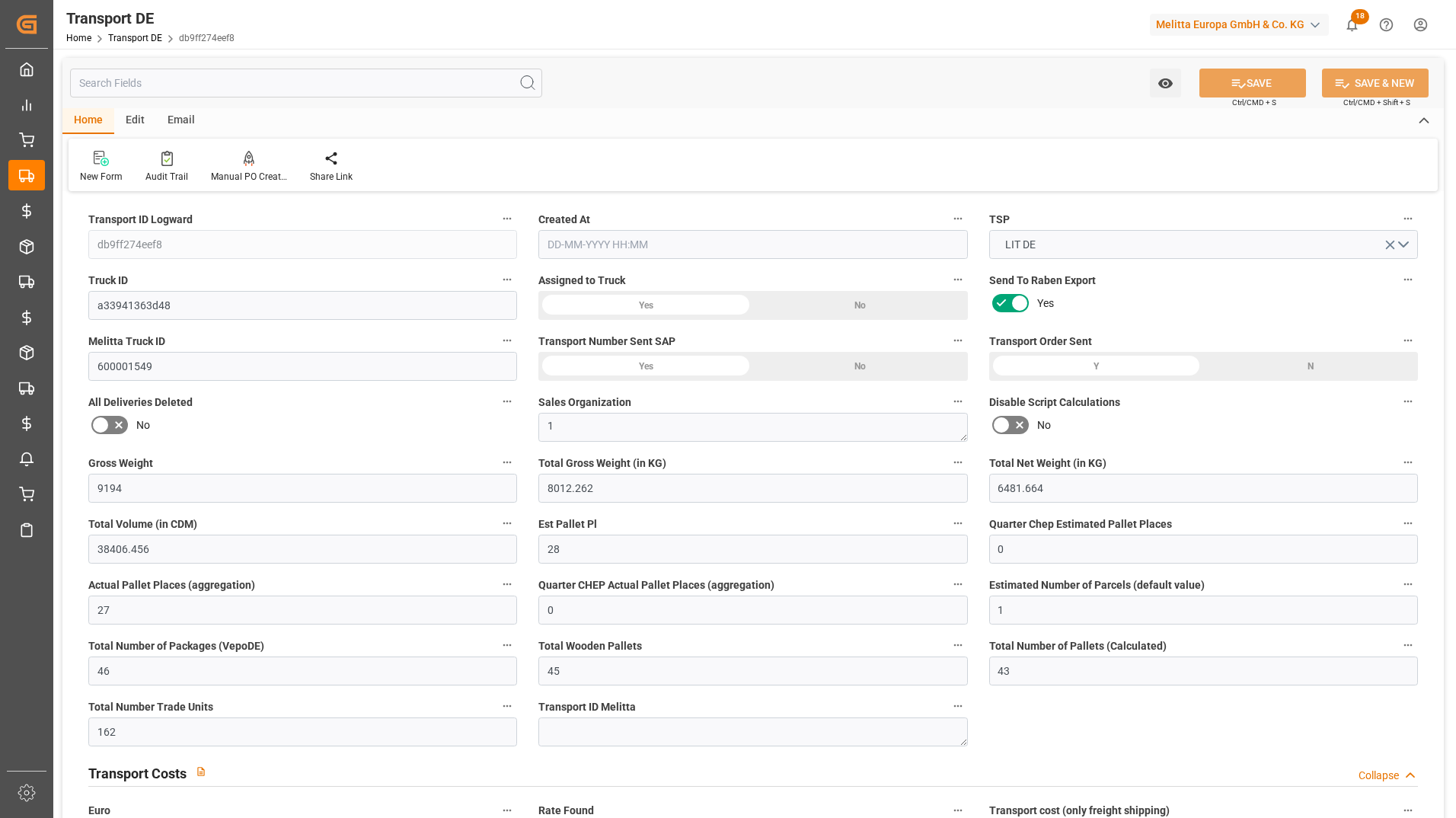
type input "2"
type input "0"
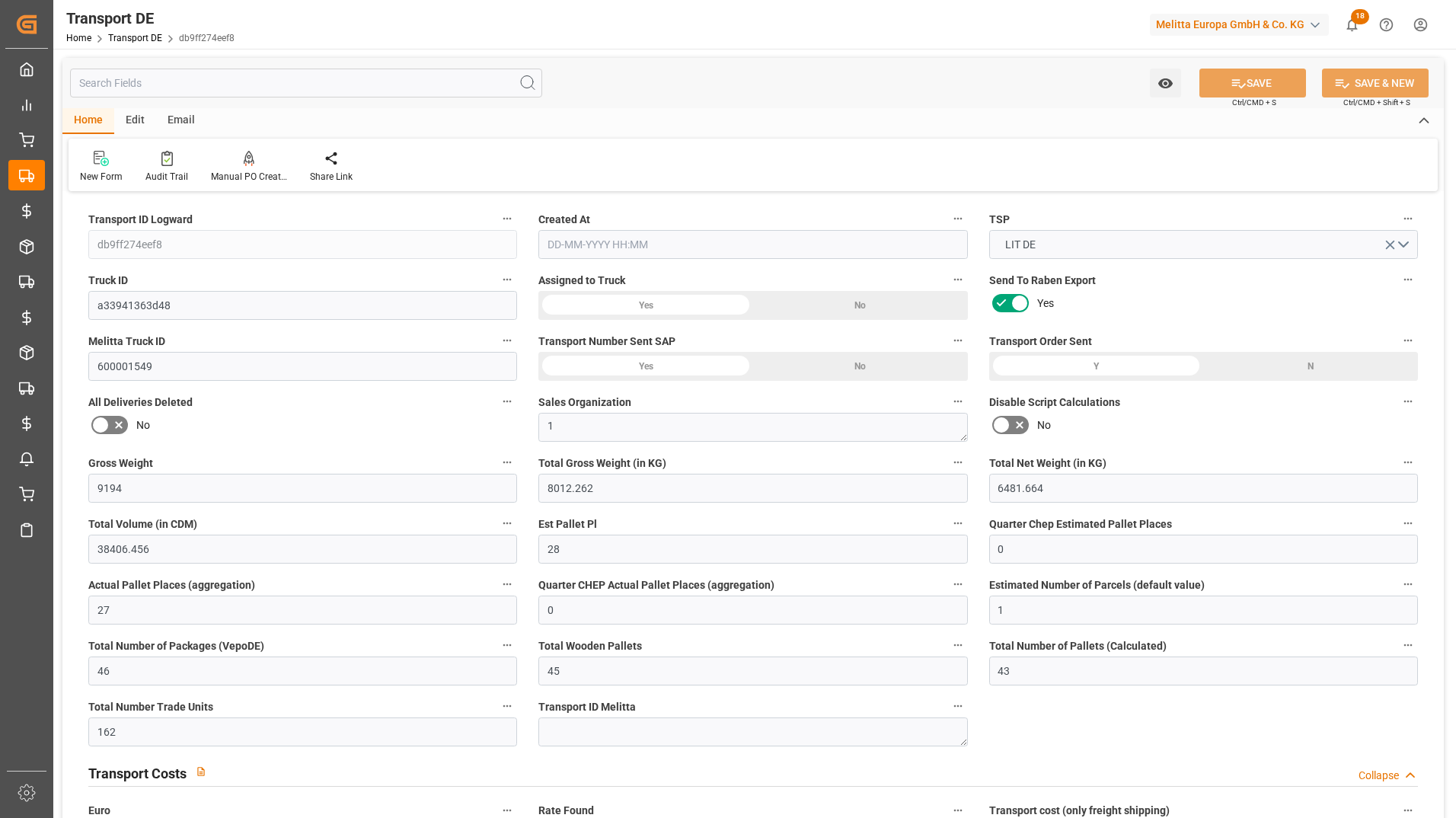
type input "0"
type input "-5.2264"
type input "0"
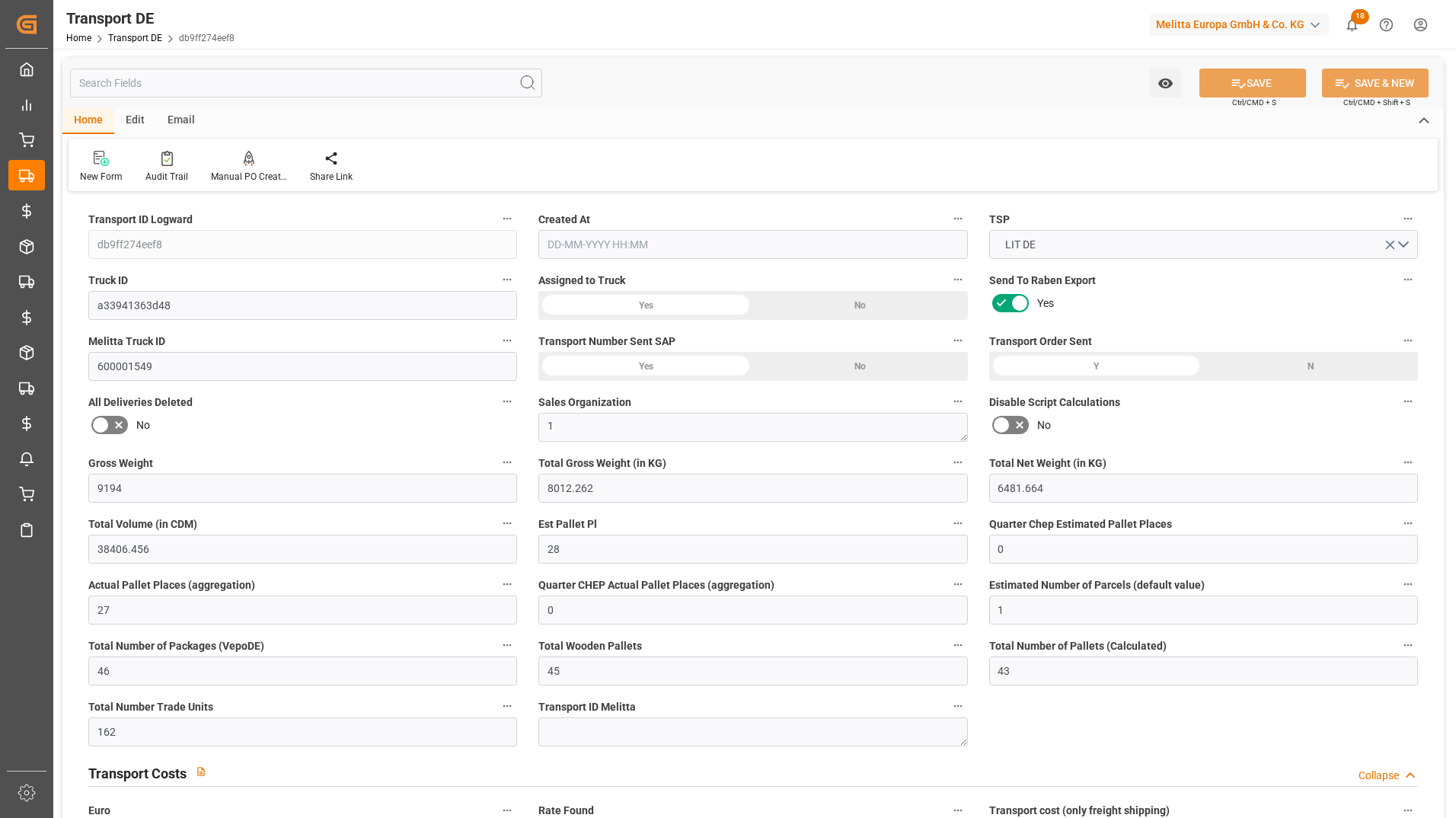
type input "0"
type input "8012.262"
type input "21"
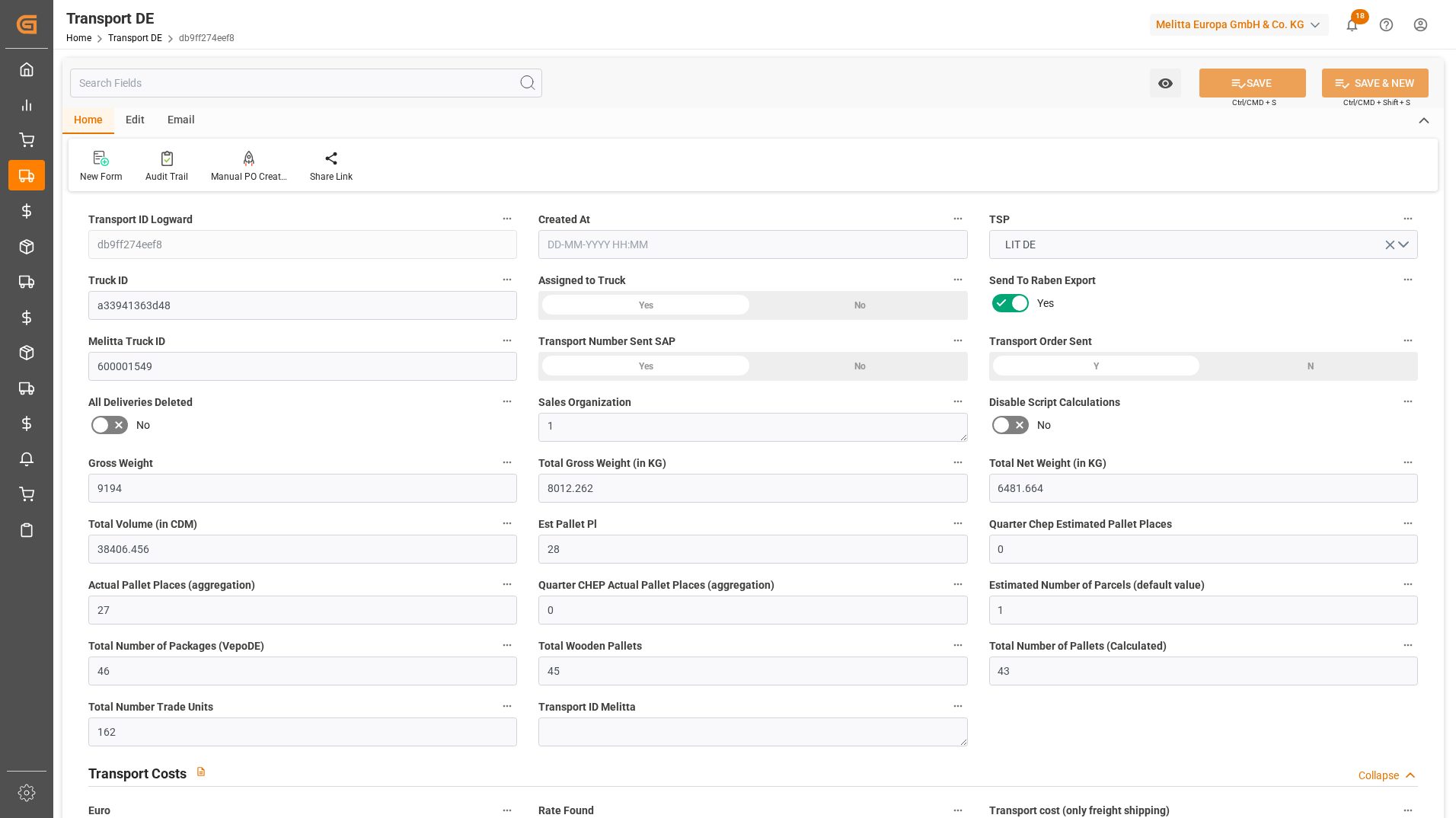
type input "100"
type input "0"
type input "27"
type input "17"
type input "0"
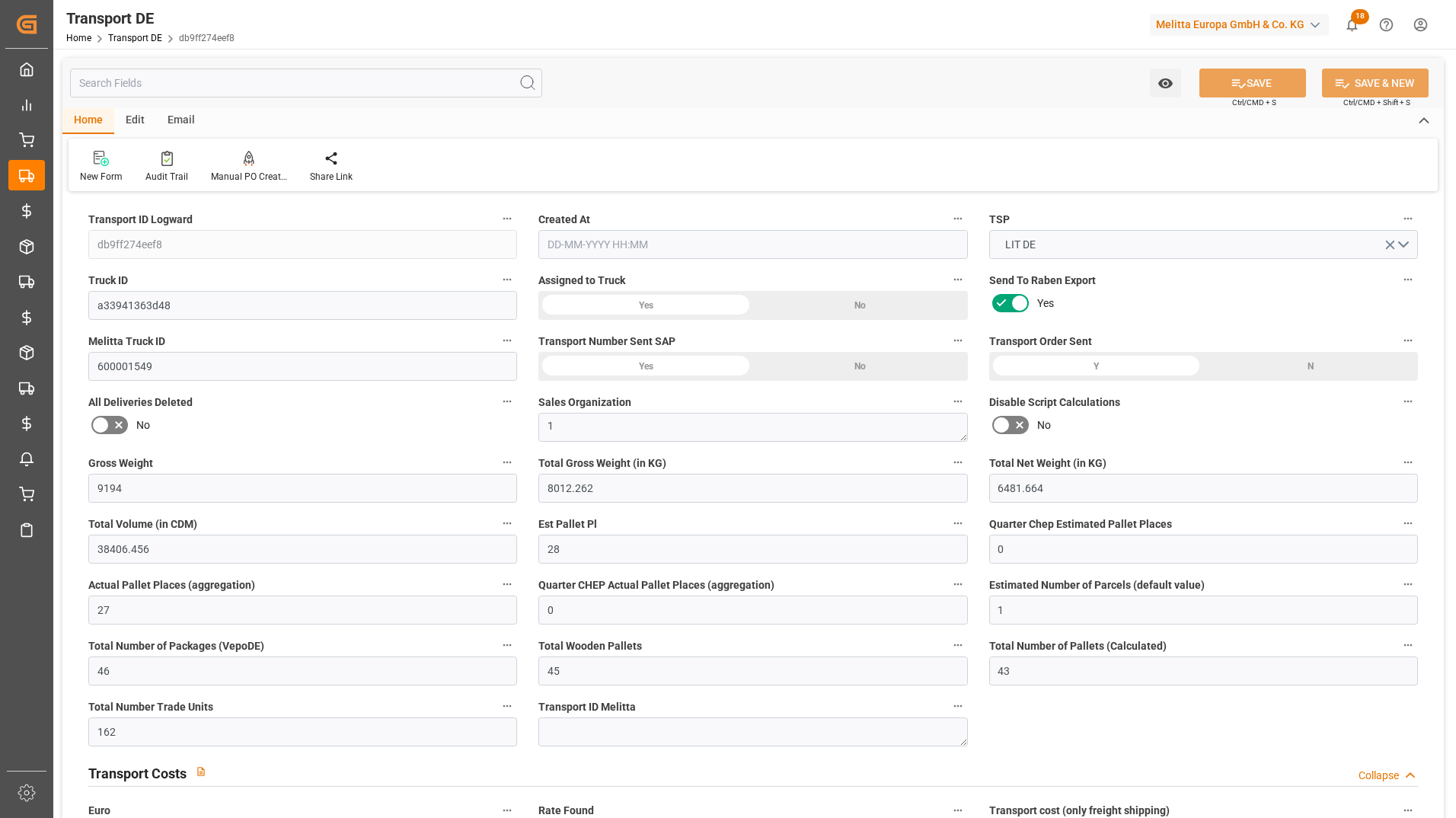
type input "0"
type input "1"
type input "0"
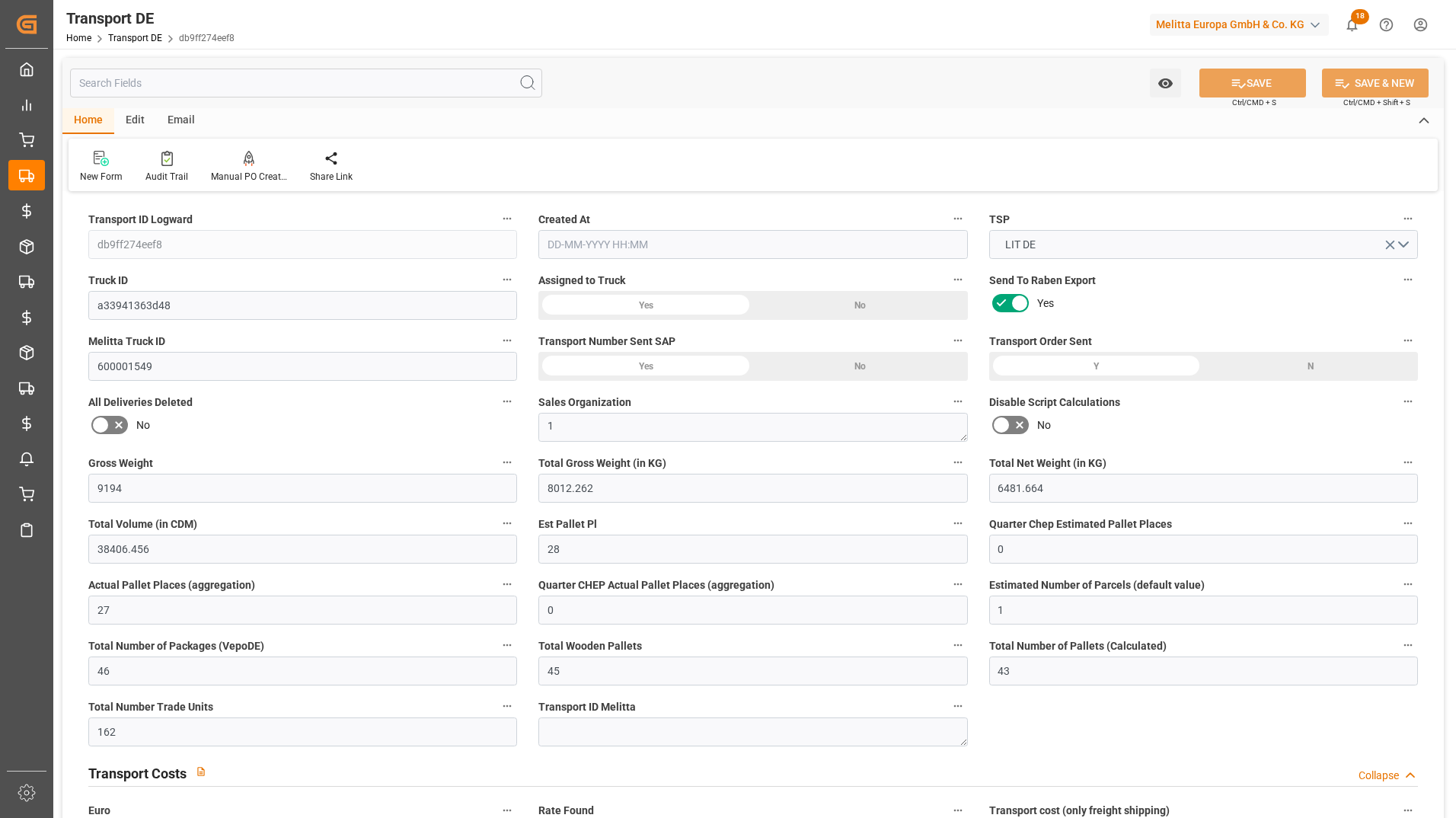
type input "3946"
type input "799.4686"
type input "550.7736"
type input "06-08-2025 23:01"
type input "12-08-2025"
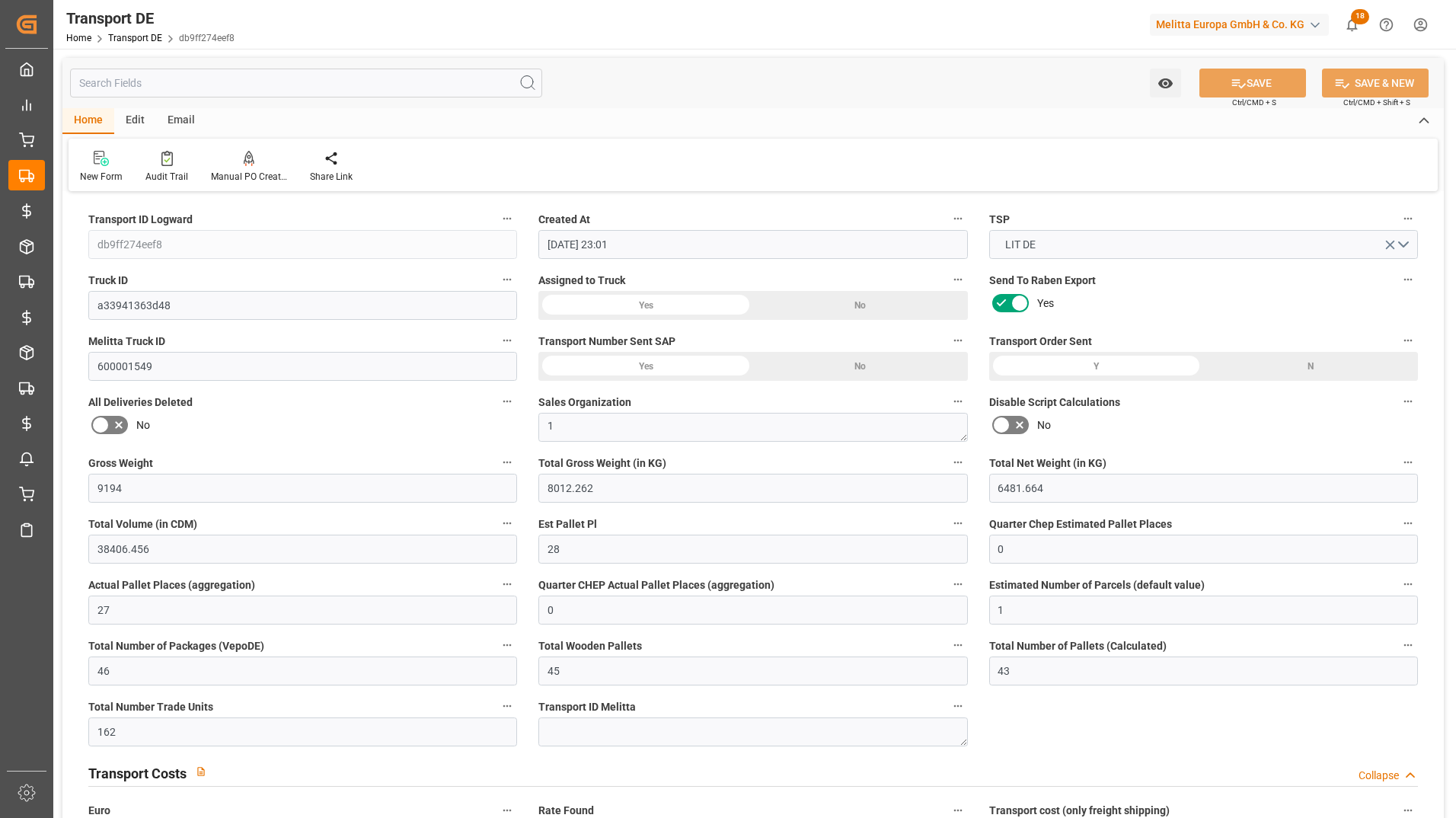
type input "13-08-2025"
type input "14-08-2025"
type input "26-08-2025"
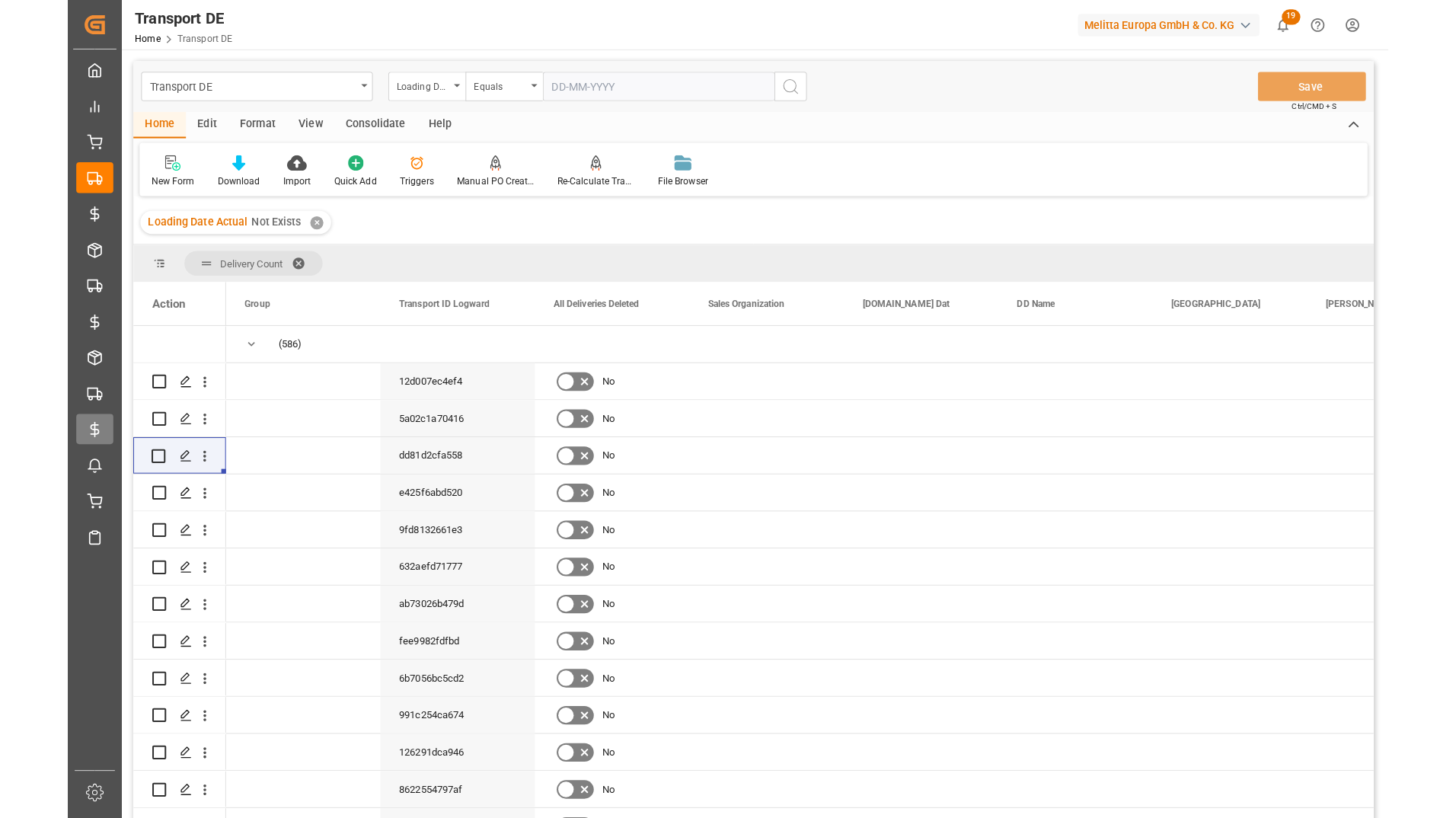
scroll to position [6852, 0]
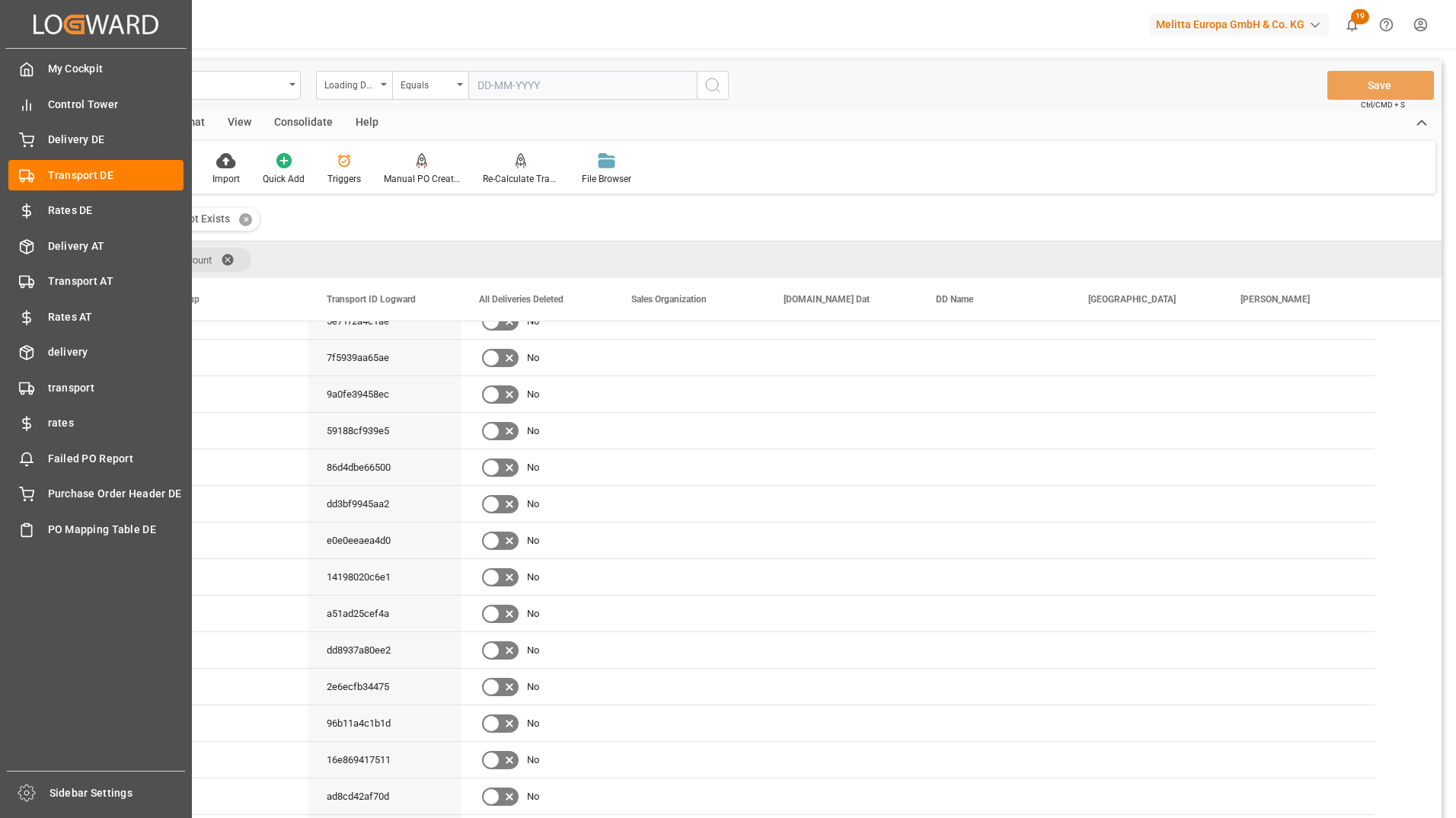
drag, startPoint x: 32, startPoint y: 381, endPoint x: 242, endPoint y: 1, distance: 434.2
click at [32, 381] on icon at bounding box center [26, 387] width 15 height 15
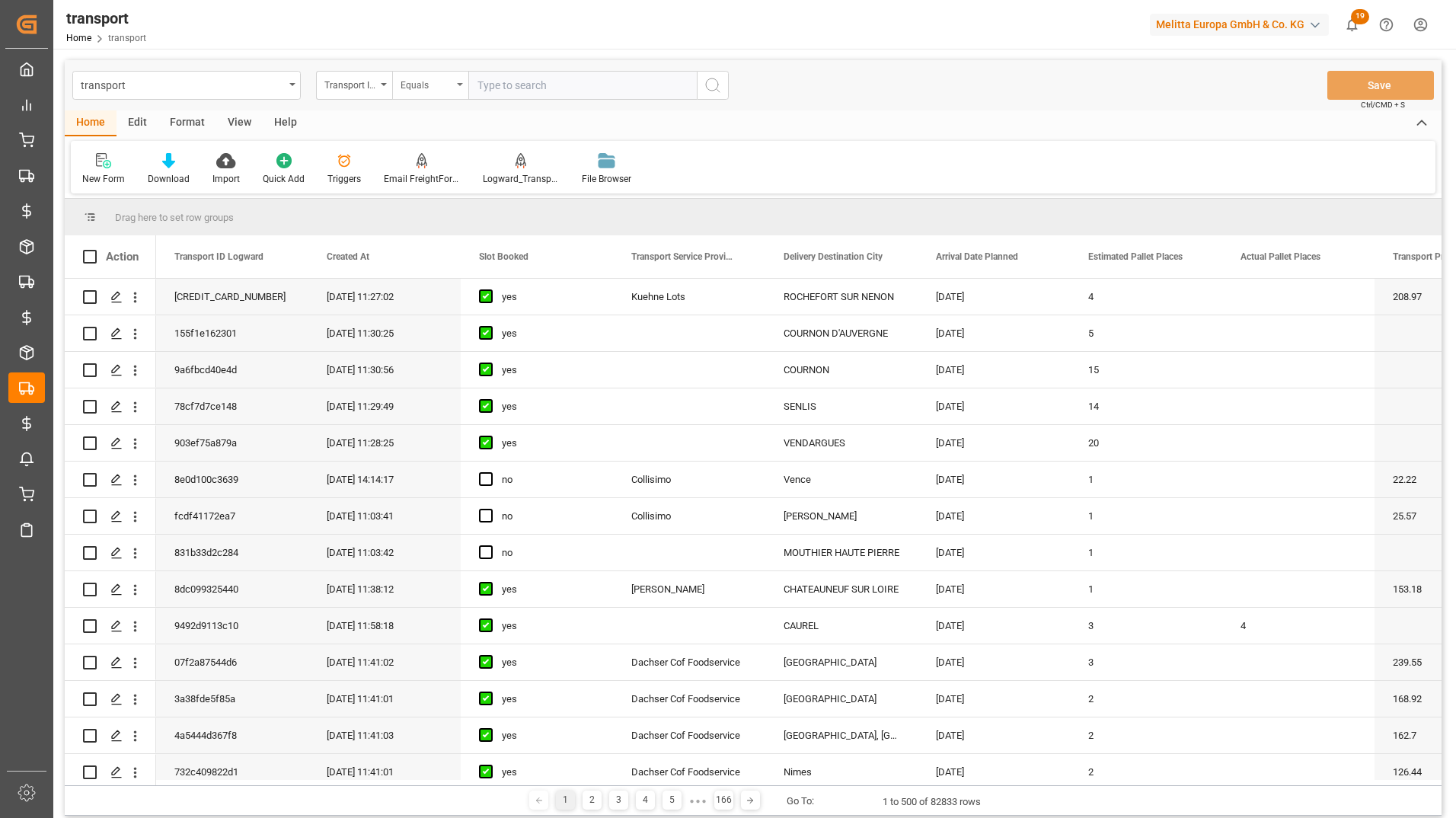
click at [429, 81] on div "Equals" at bounding box center [426, 83] width 52 height 17
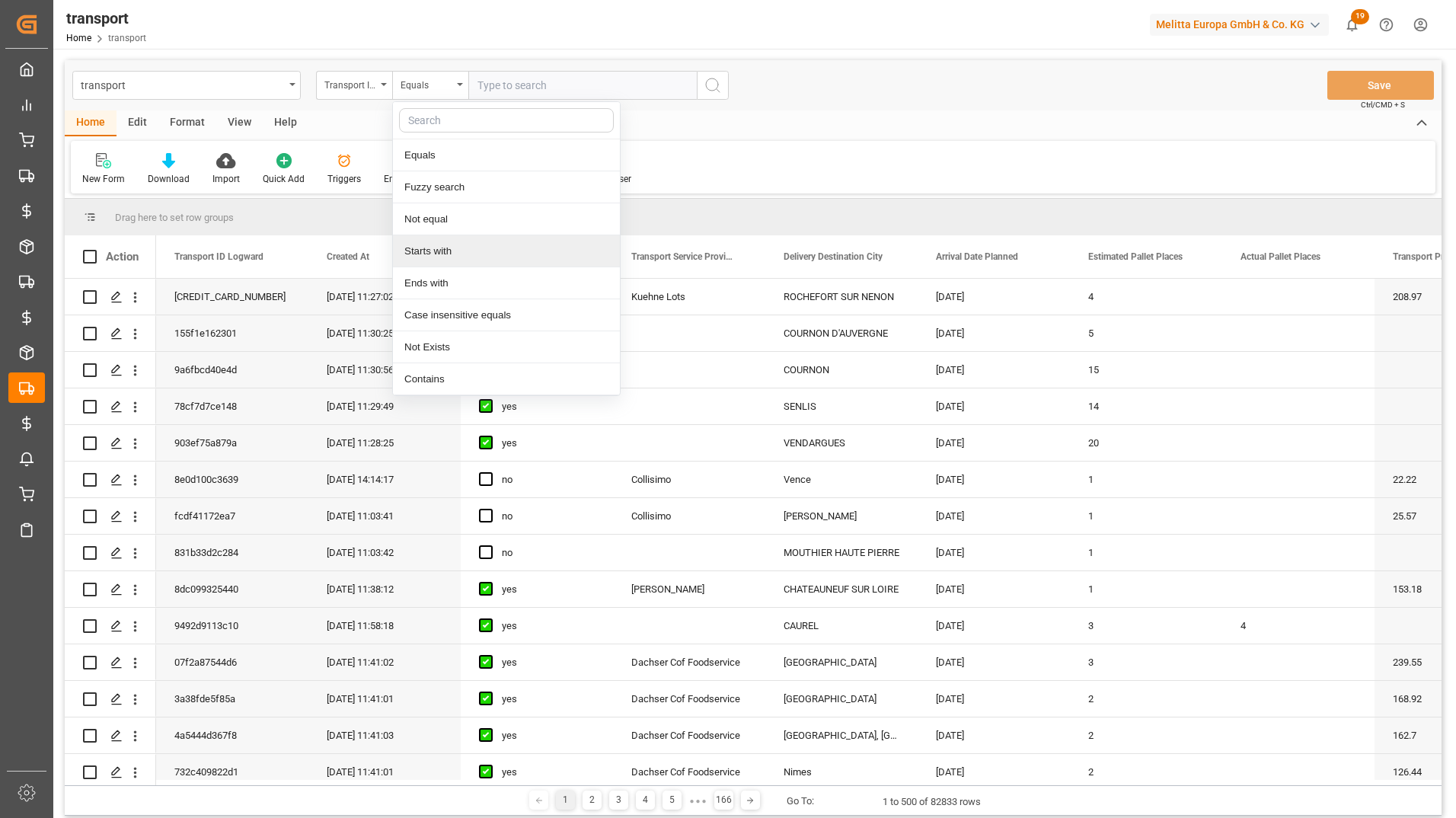
click at [453, 258] on div "Starts with" at bounding box center [506, 252] width 227 height 32
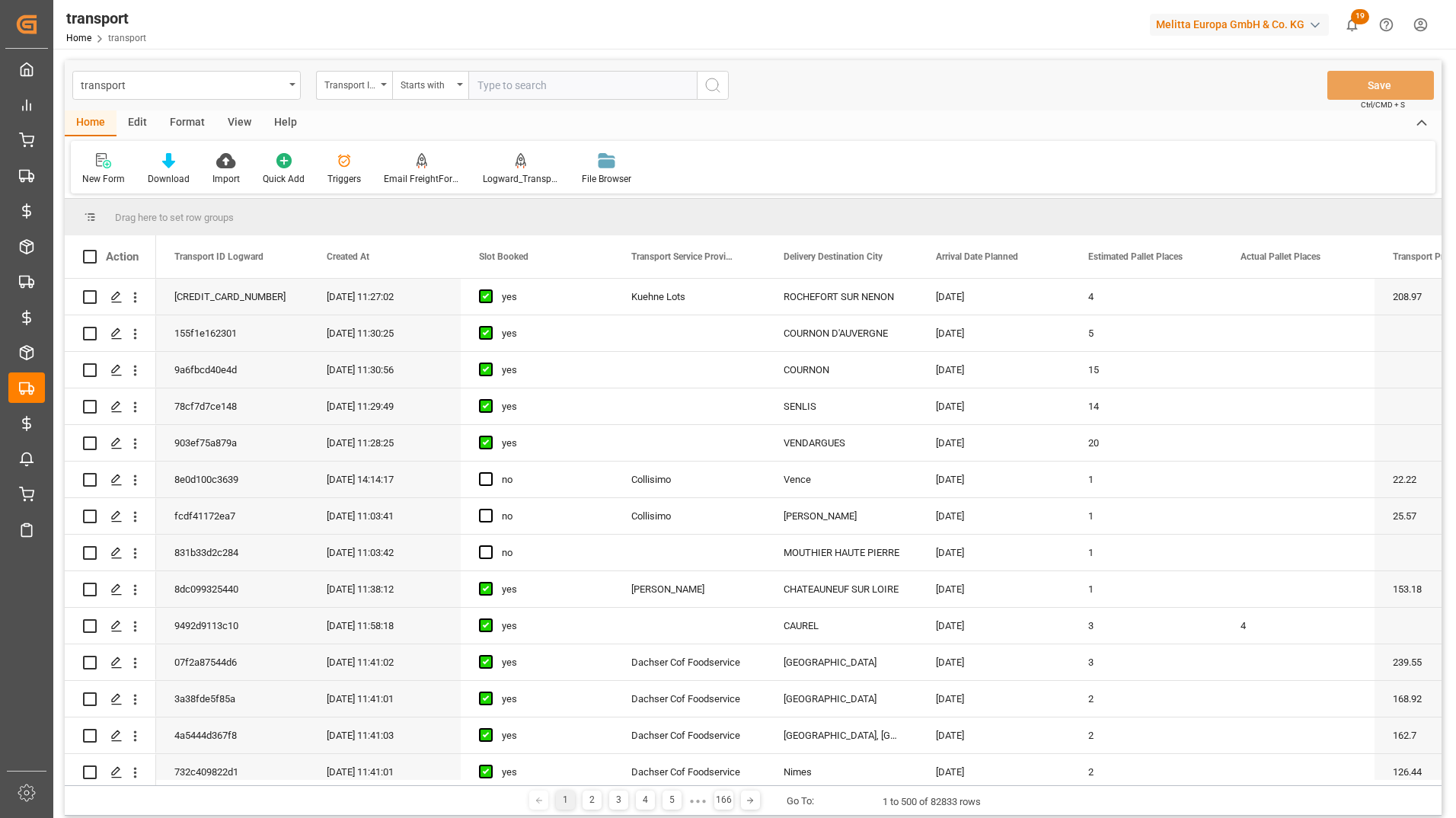
click at [530, 82] on input "text" at bounding box center [583, 85] width 228 height 29
type input "c532fccdd"
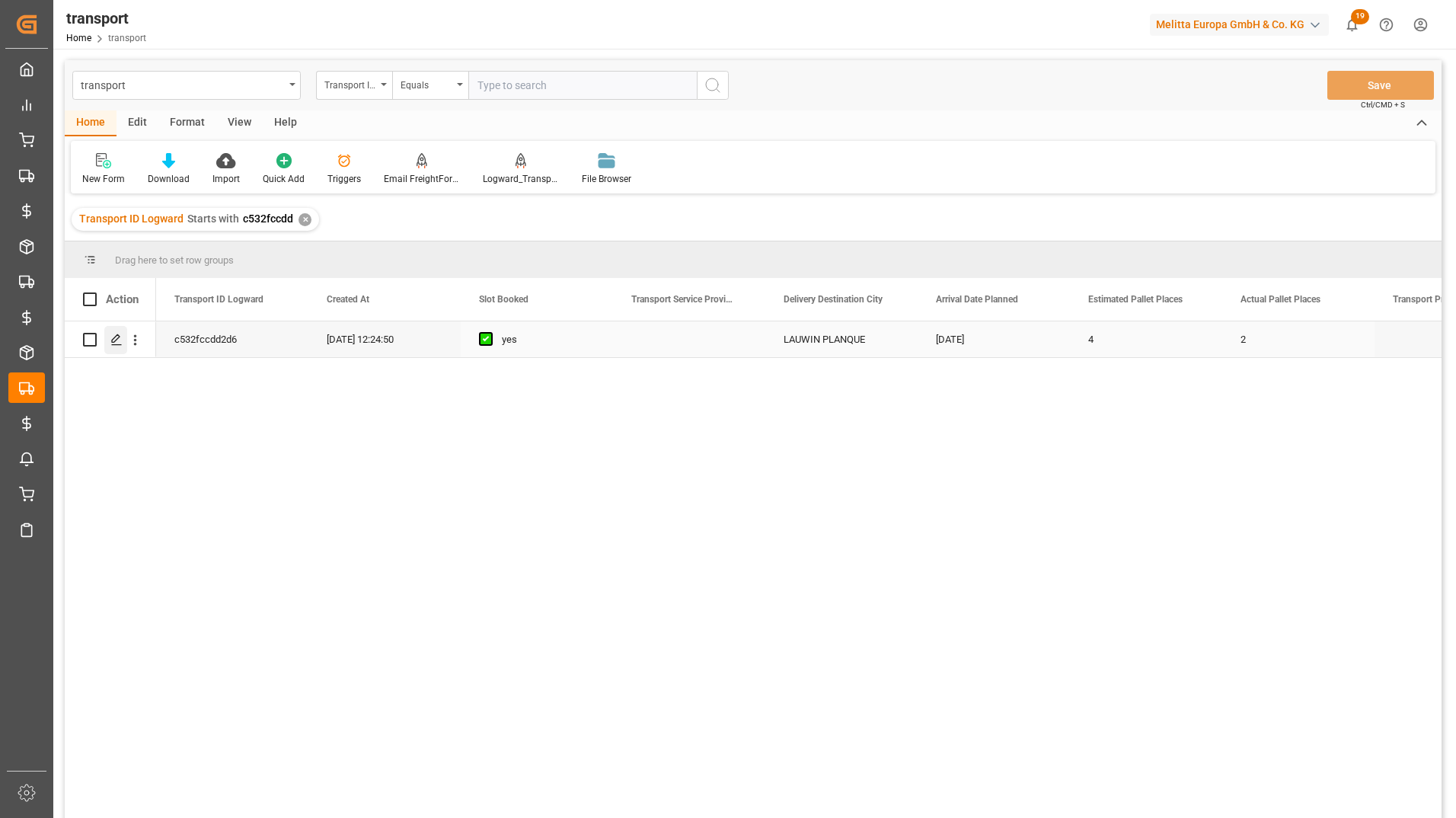
click at [122, 343] on icon "Press SPACE to select this row." at bounding box center [117, 340] width 13 height 13
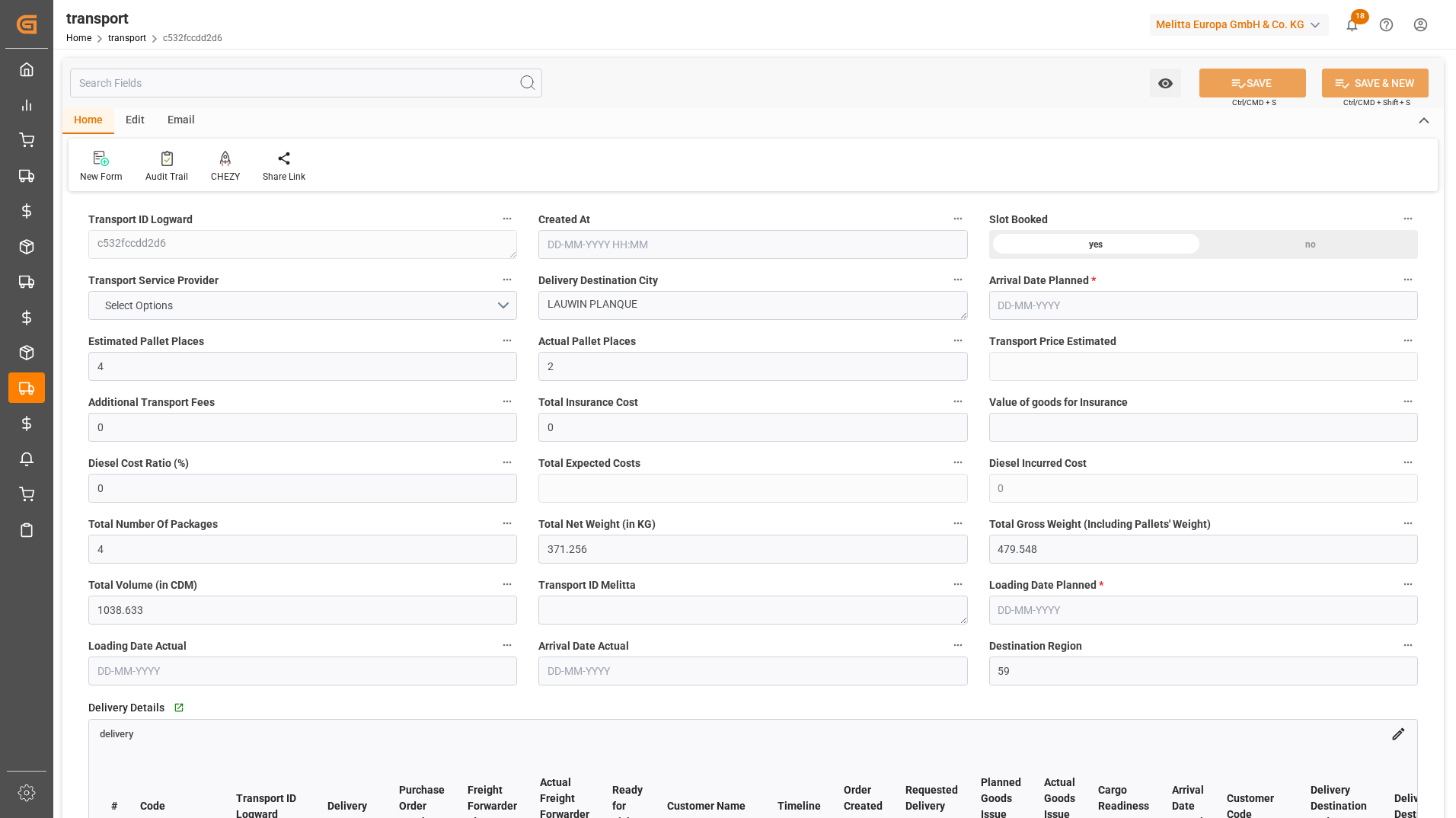
type input "14-08-2025 12:24"
type input "22-08-2025"
type input "21-08-2025"
click at [166, 156] on icon at bounding box center [167, 158] width 12 height 15
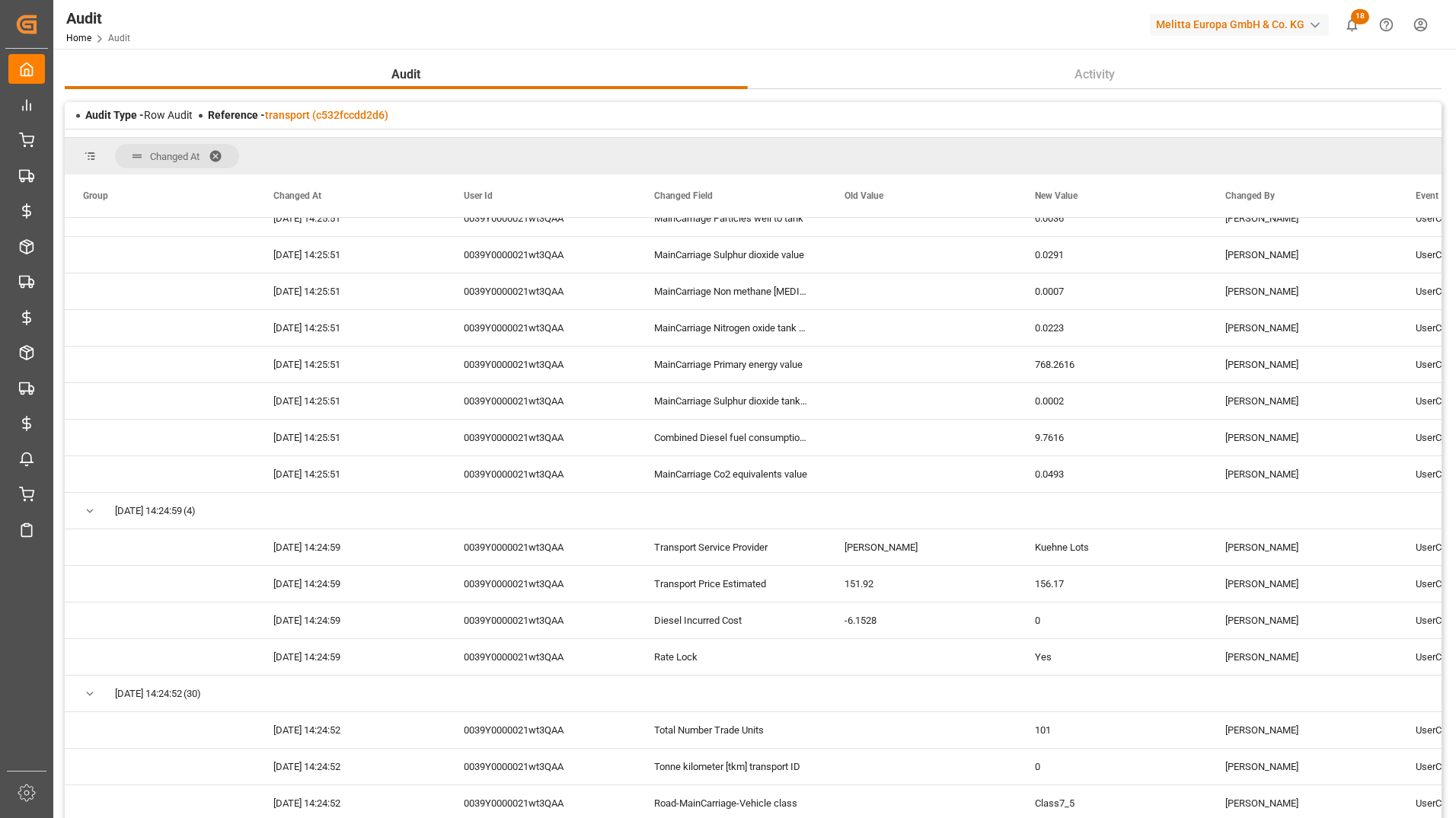
scroll to position [2016, 0]
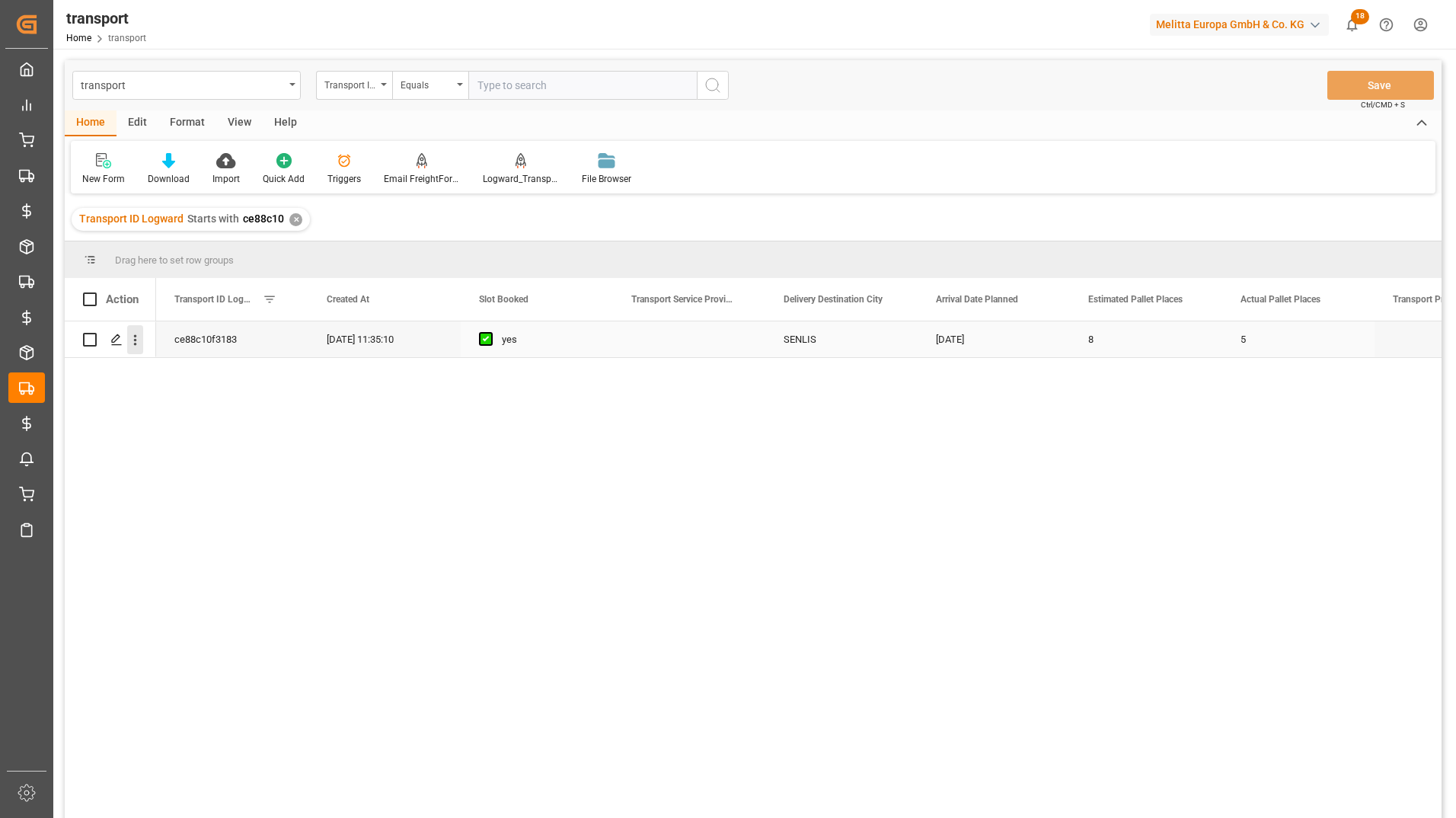
click at [138, 339] on icon "open menu" at bounding box center [135, 340] width 16 height 16
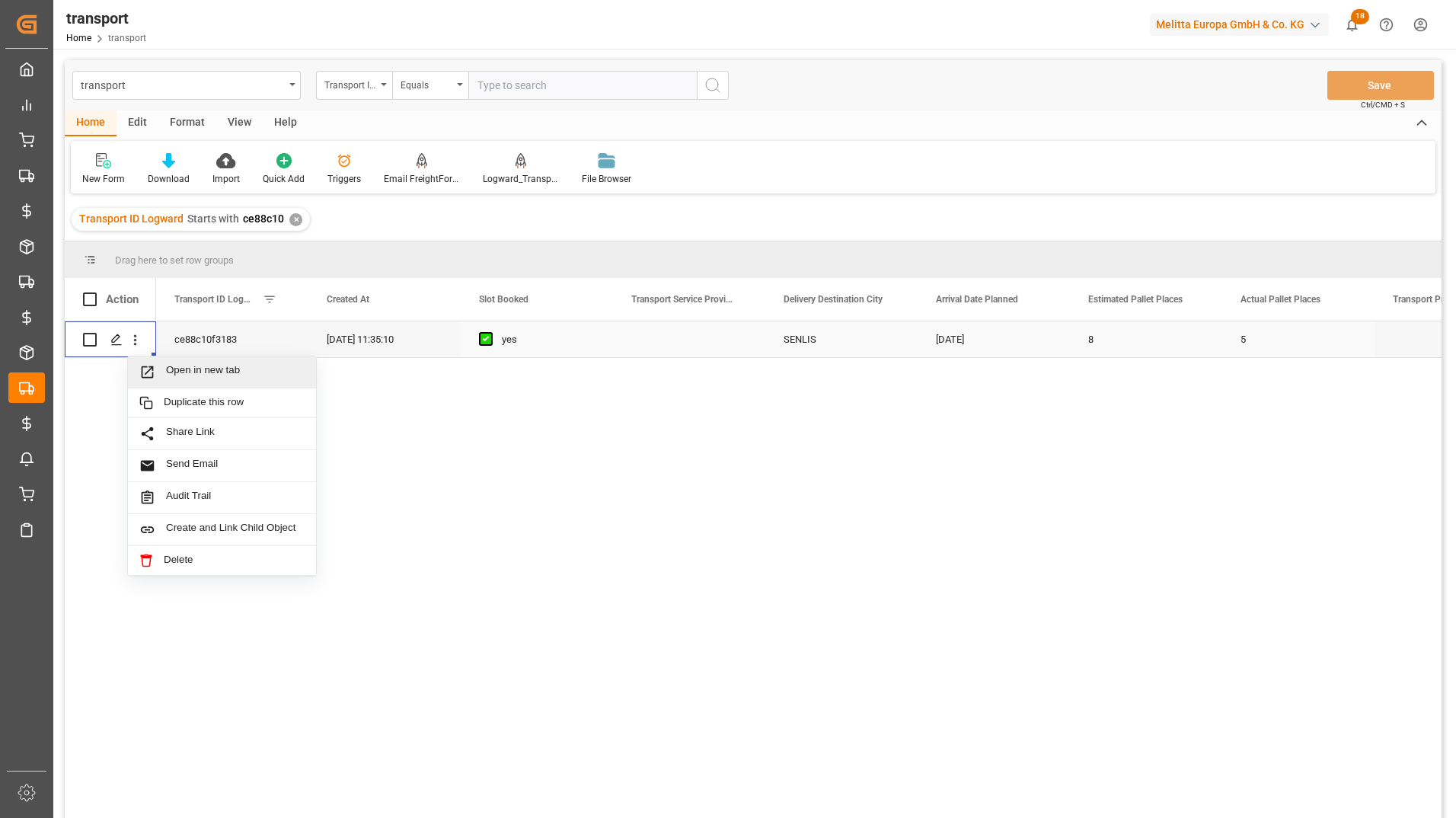
click at [166, 365] on span "Open in new tab" at bounding box center [236, 372] width 138 height 16
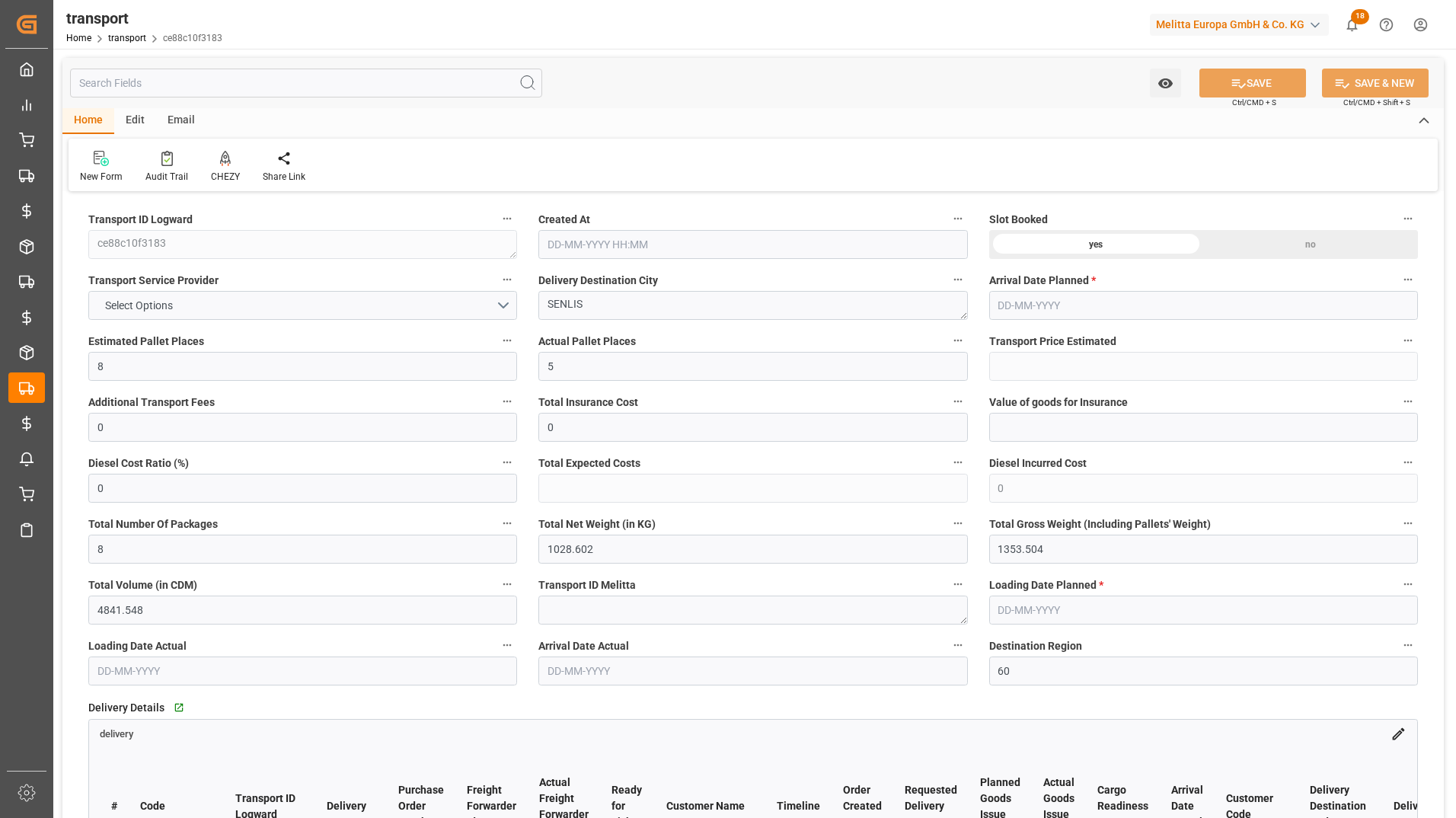
type input "[DATE] 11:35"
type input "[DATE]"
click at [156, 157] on div at bounding box center [166, 158] width 42 height 16
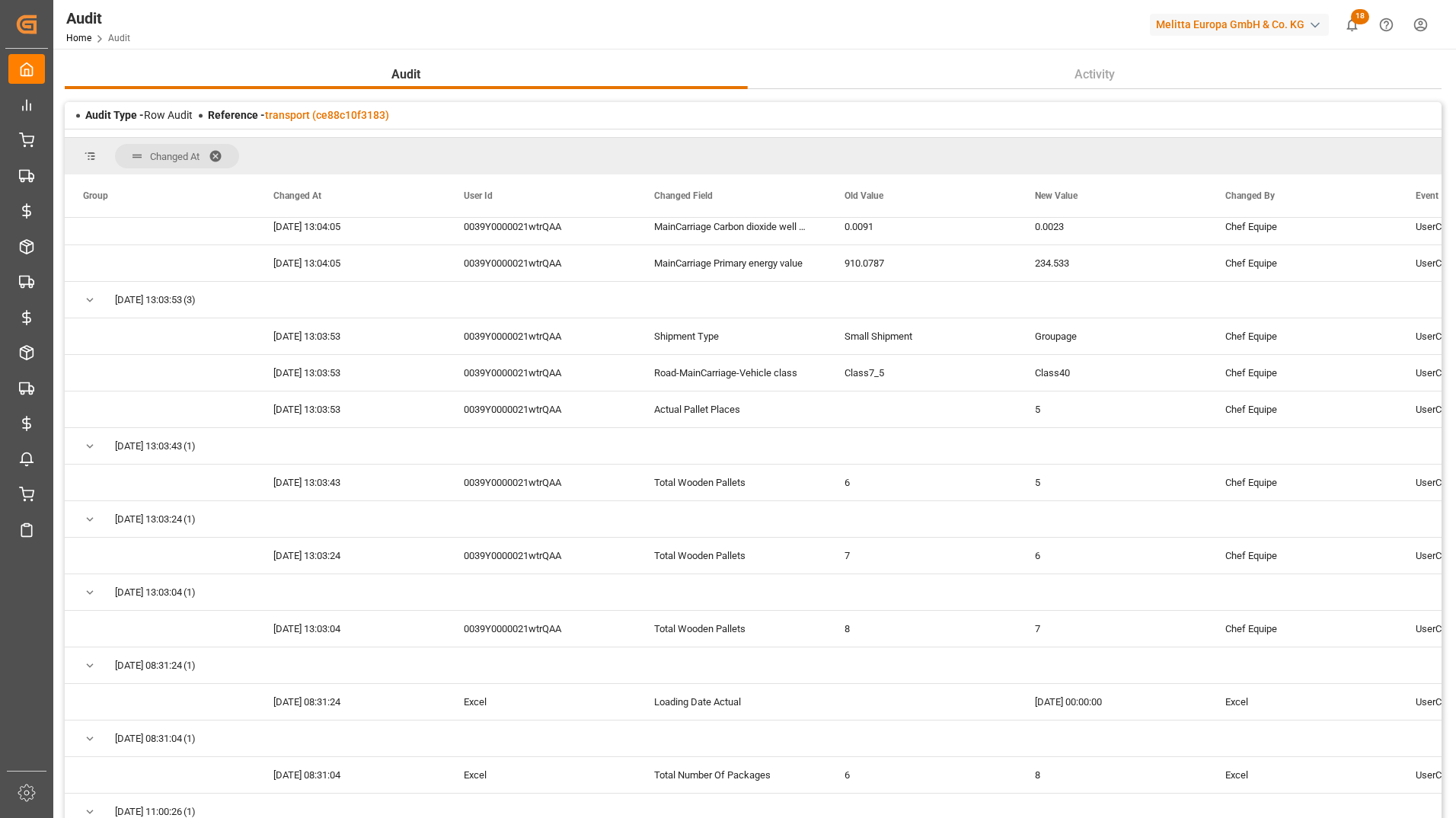
scroll to position [1599, 0]
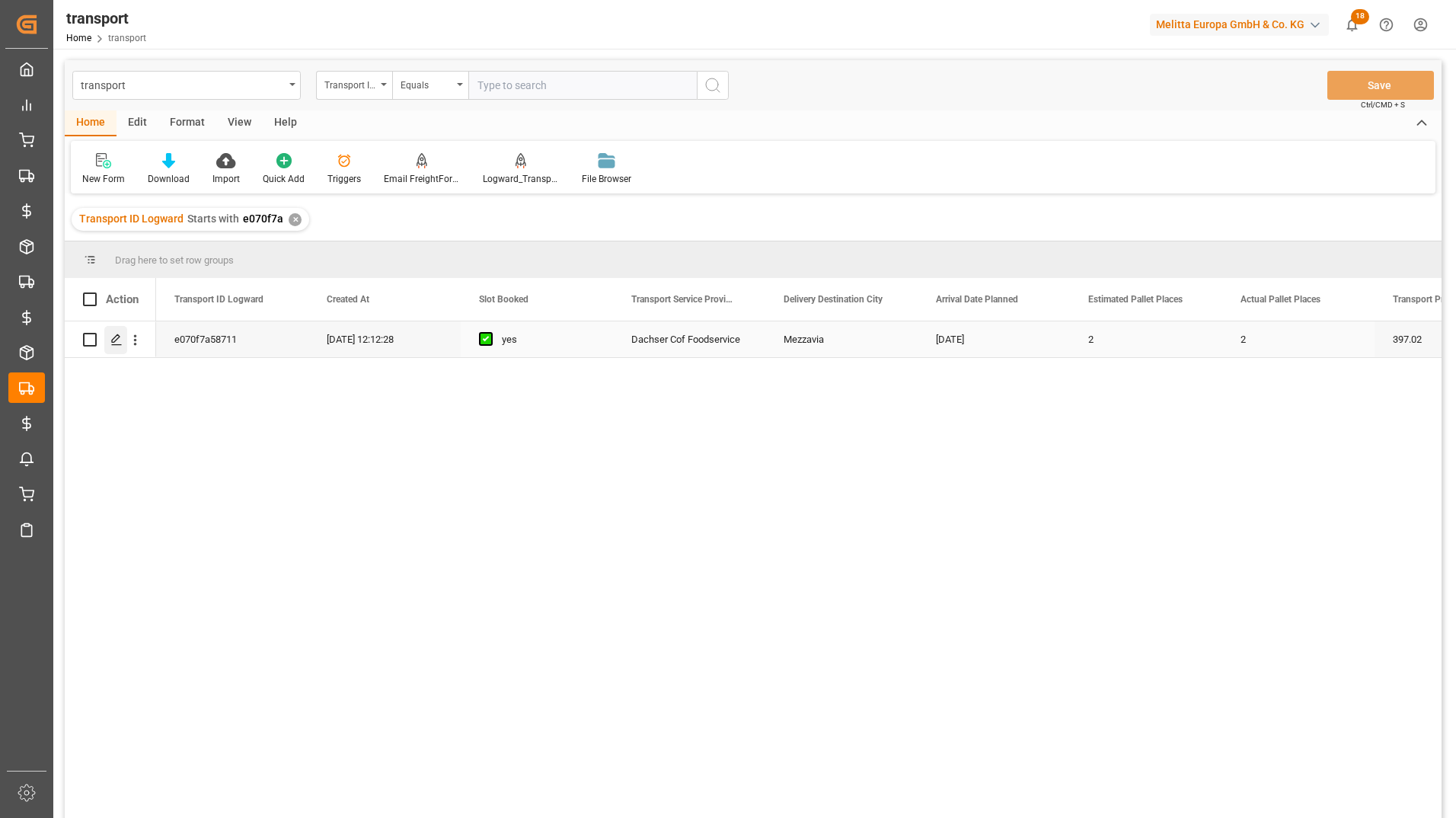
click at [122, 336] on icon "Press SPACE to select this row." at bounding box center [117, 340] width 13 height 13
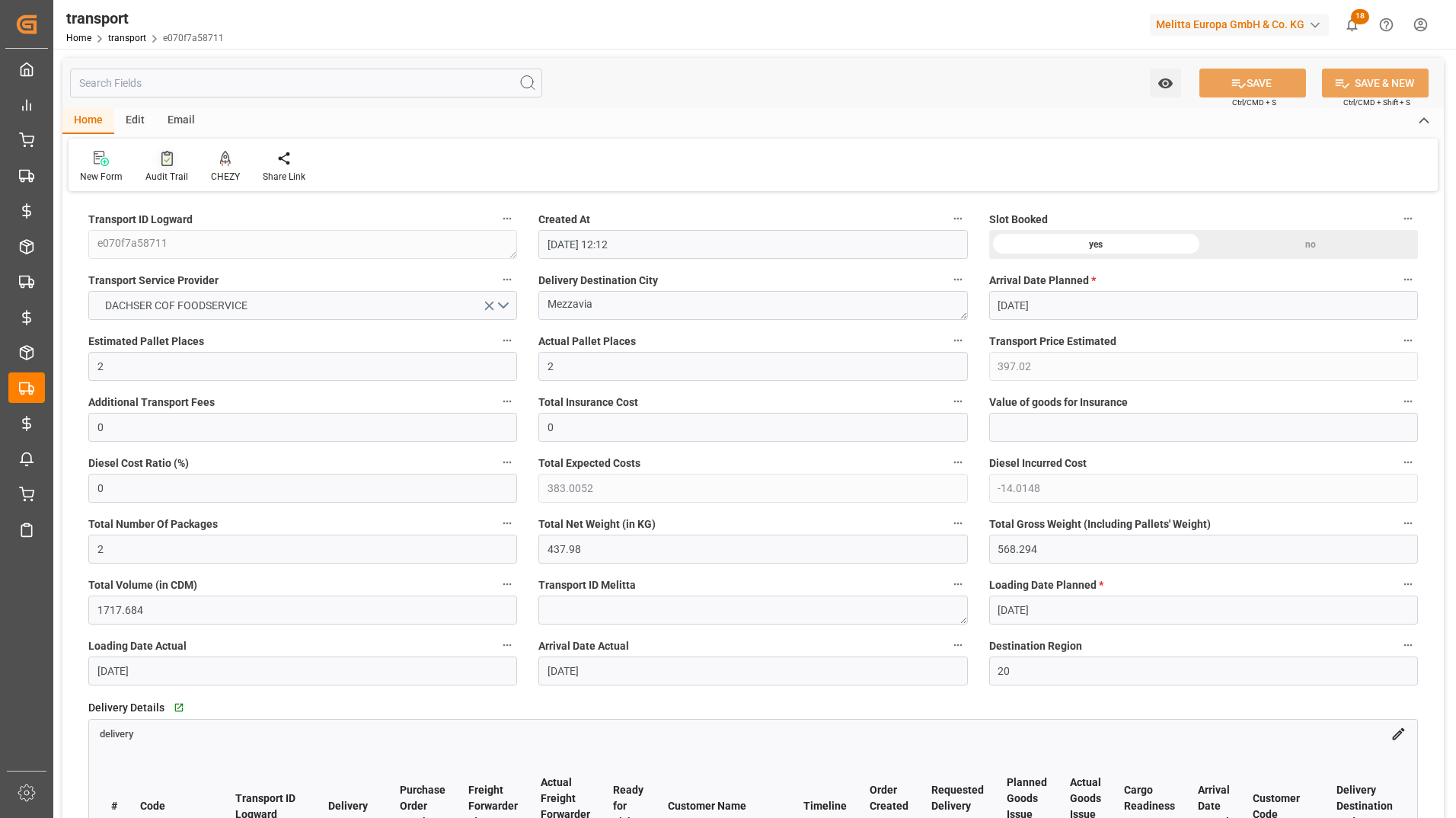
click at [165, 164] on icon at bounding box center [167, 158] width 12 height 15
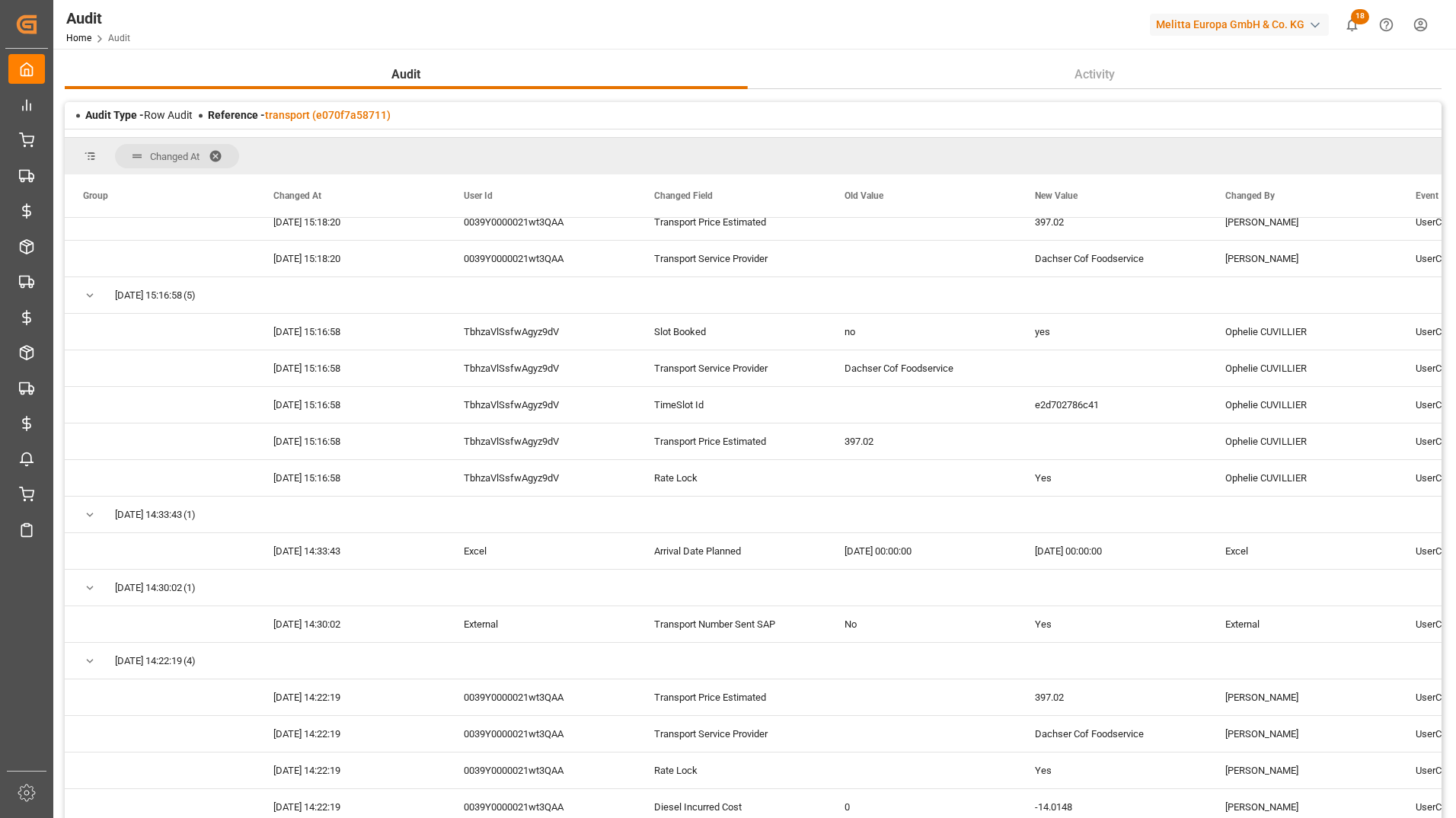
scroll to position [520, 0]
